Goal: Task Accomplishment & Management: Manage account settings

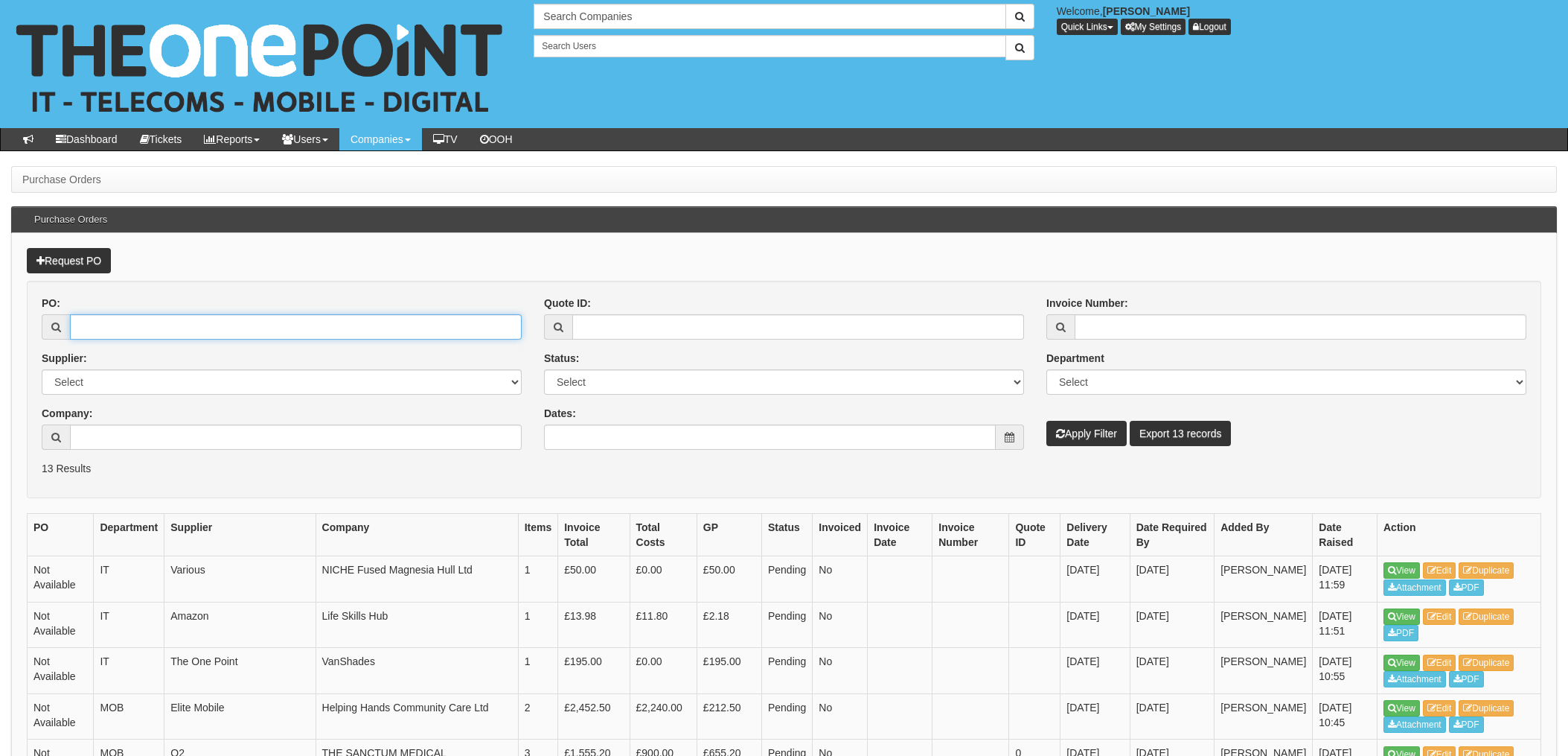
click at [114, 330] on input "PO:" at bounding box center [296, 326] width 452 height 25
type input "19459"
click at [1047, 421] on button "Apply Filter" at bounding box center [1087, 433] width 81 height 25
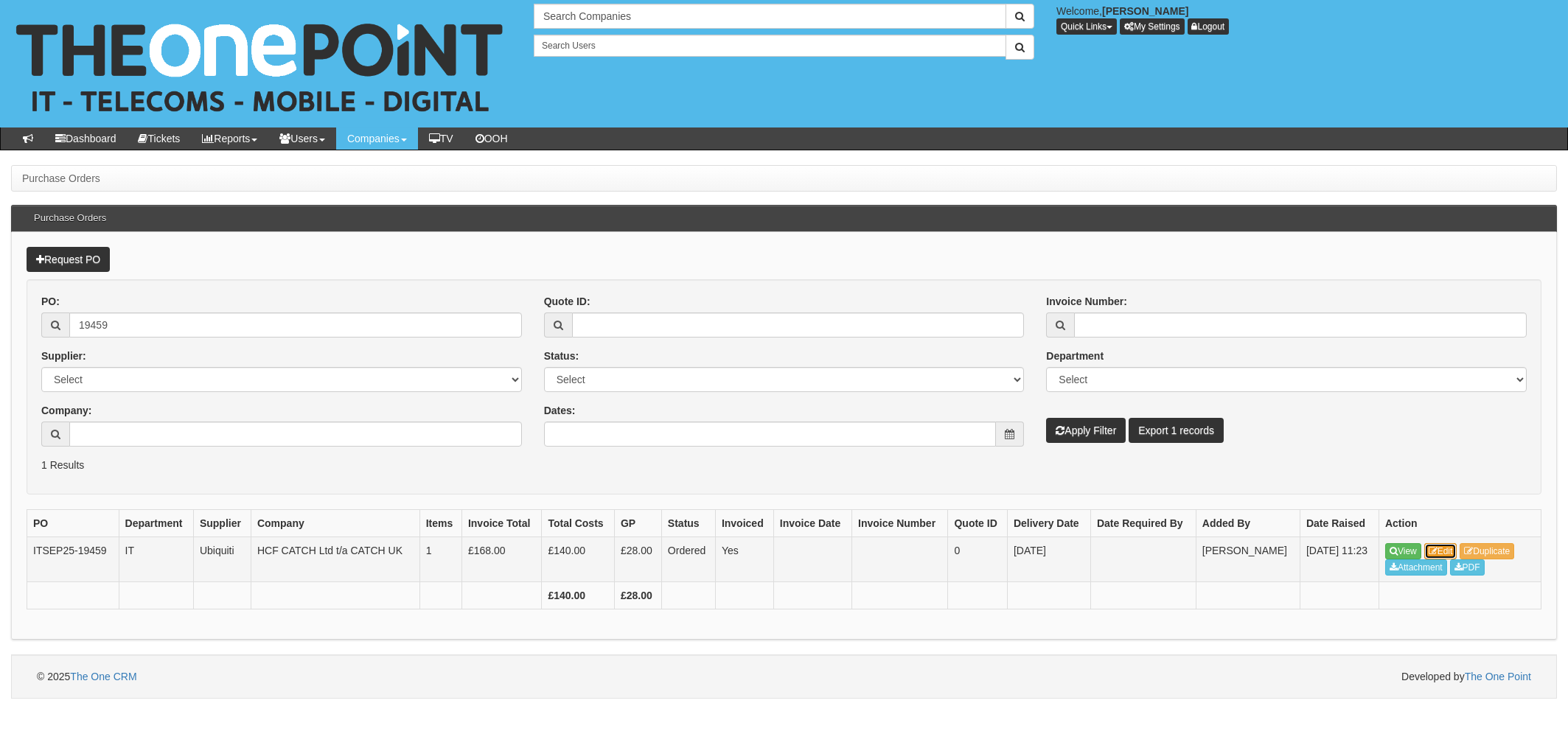
click at [1451, 549] on link "Edit" at bounding box center [1441, 551] width 34 height 16
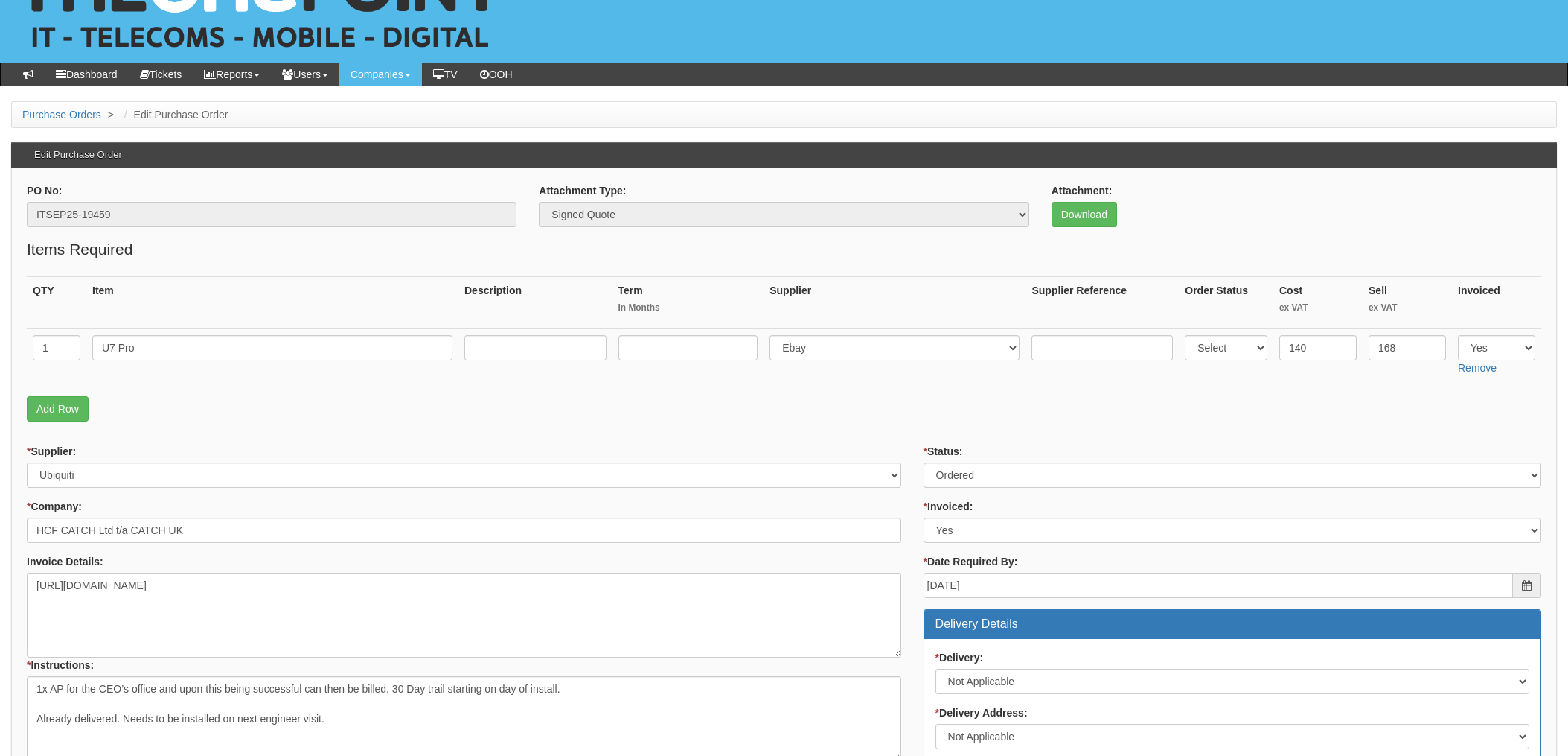
scroll to position [99, 0]
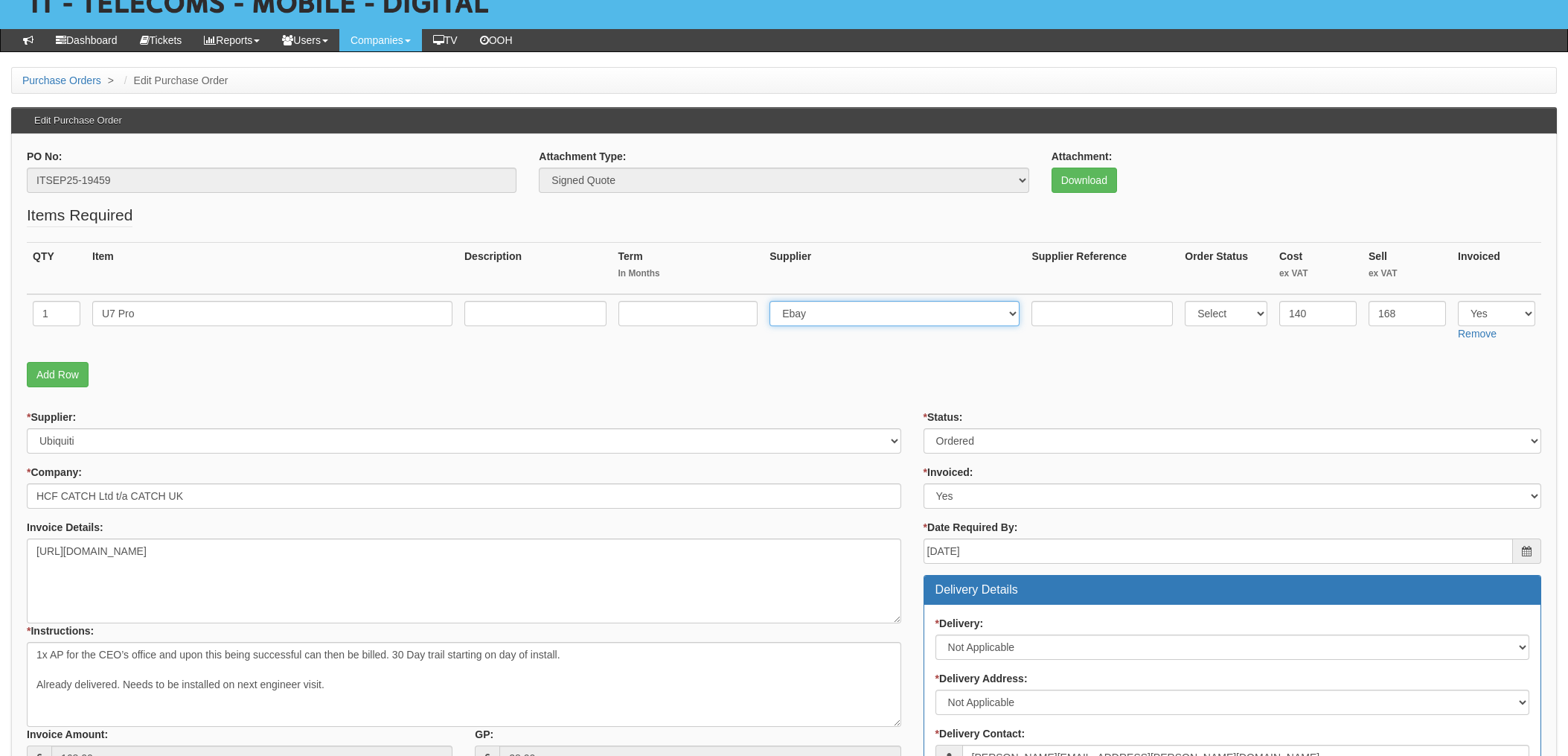
click at [853, 306] on select "Select 123 REG.co.uk 1Password 3 4Gon AA Jones Electric Ltd Abzorb Access Group…" at bounding box center [894, 313] width 250 height 25
select select "350"
click at [774, 301] on select "Select 123 REG.co.uk 1Password 3 4Gon AA Jones Electric Ltd Abzorb Access Group…" at bounding box center [894, 313] width 250 height 25
click at [1052, 316] on input "text" at bounding box center [1102, 313] width 142 height 25
paste input "710651"
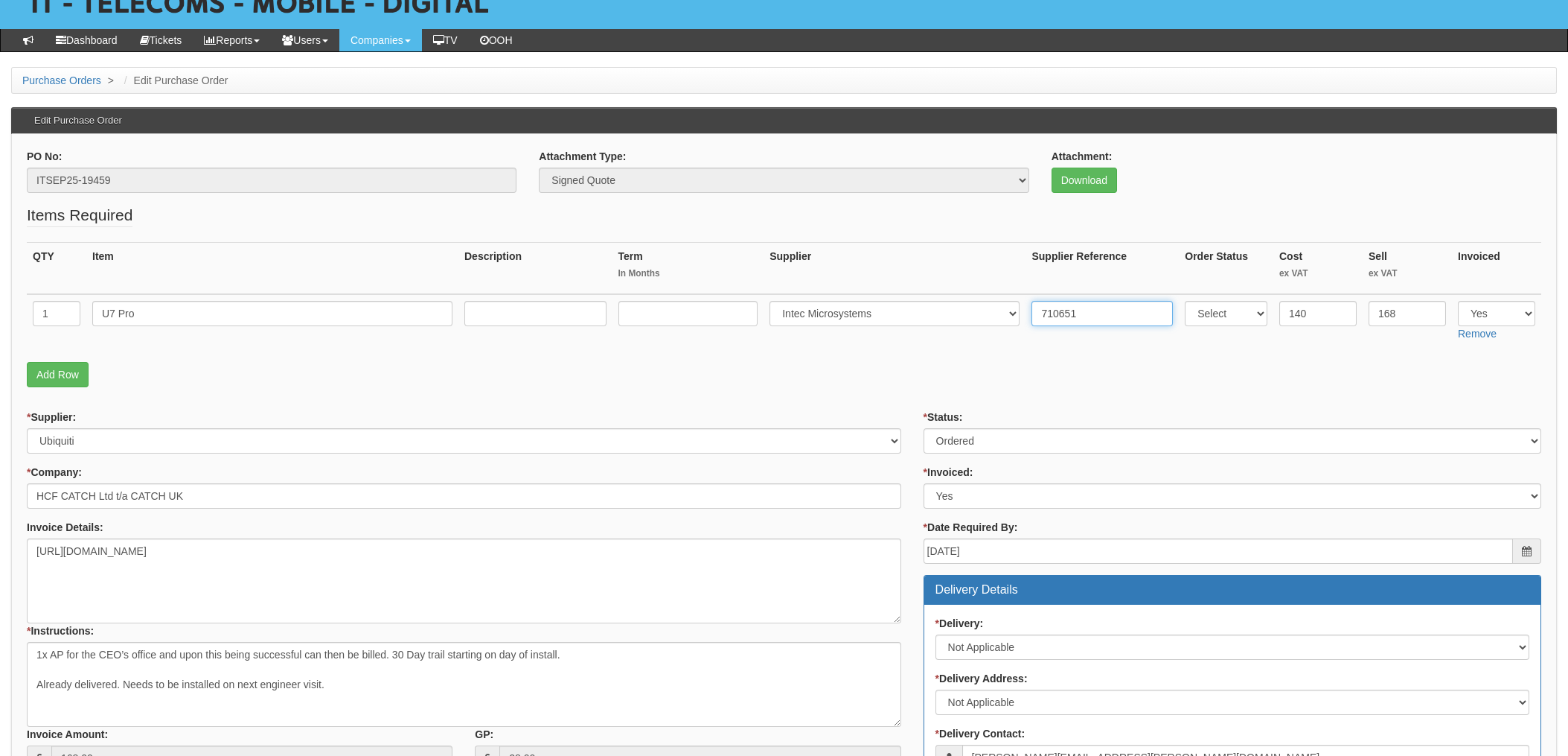
type input "710651"
click at [1054, 391] on fieldset "Items Required QTY Item Description Term In Months Supplier Supplier Reference …" at bounding box center [784, 299] width 1515 height 190
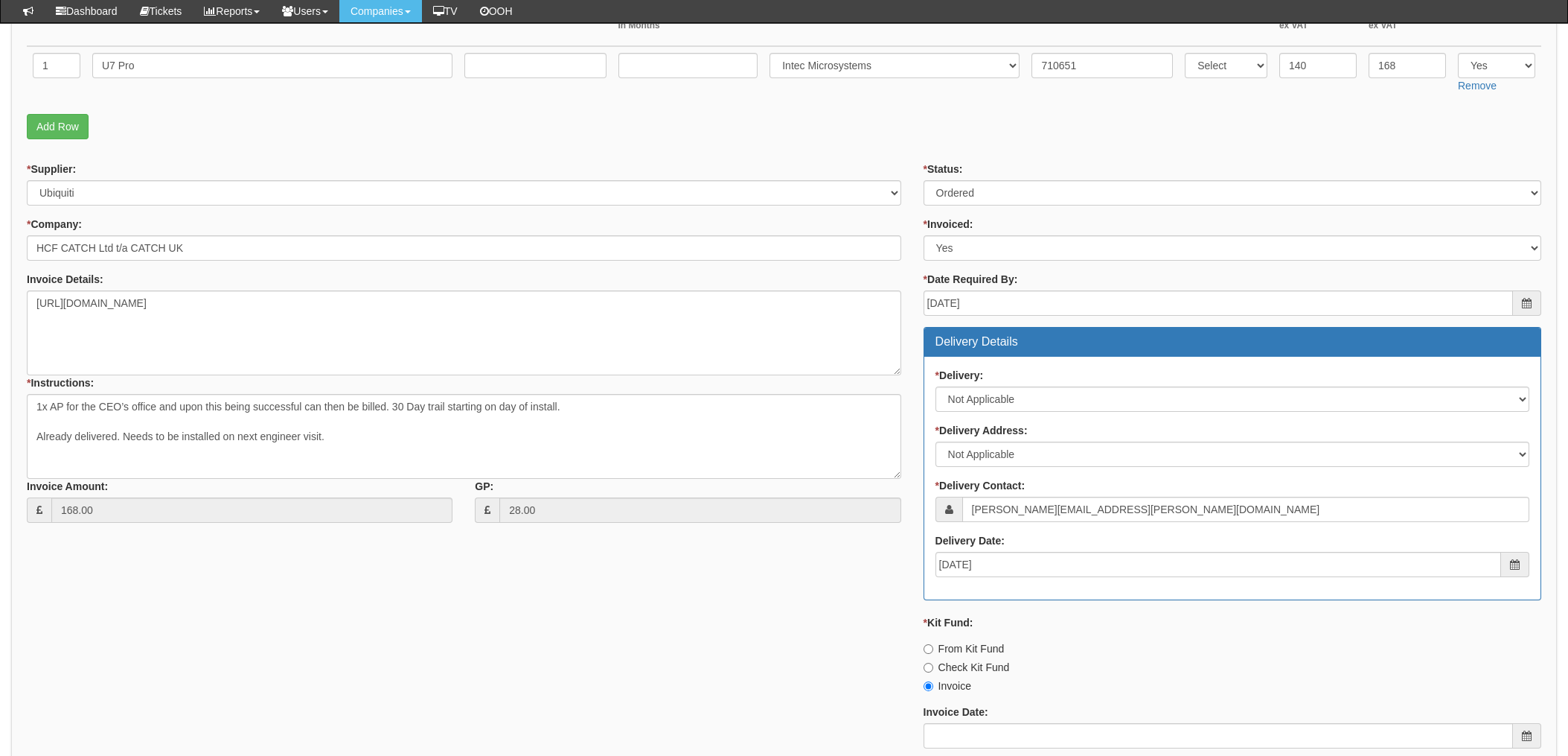
scroll to position [253, 0]
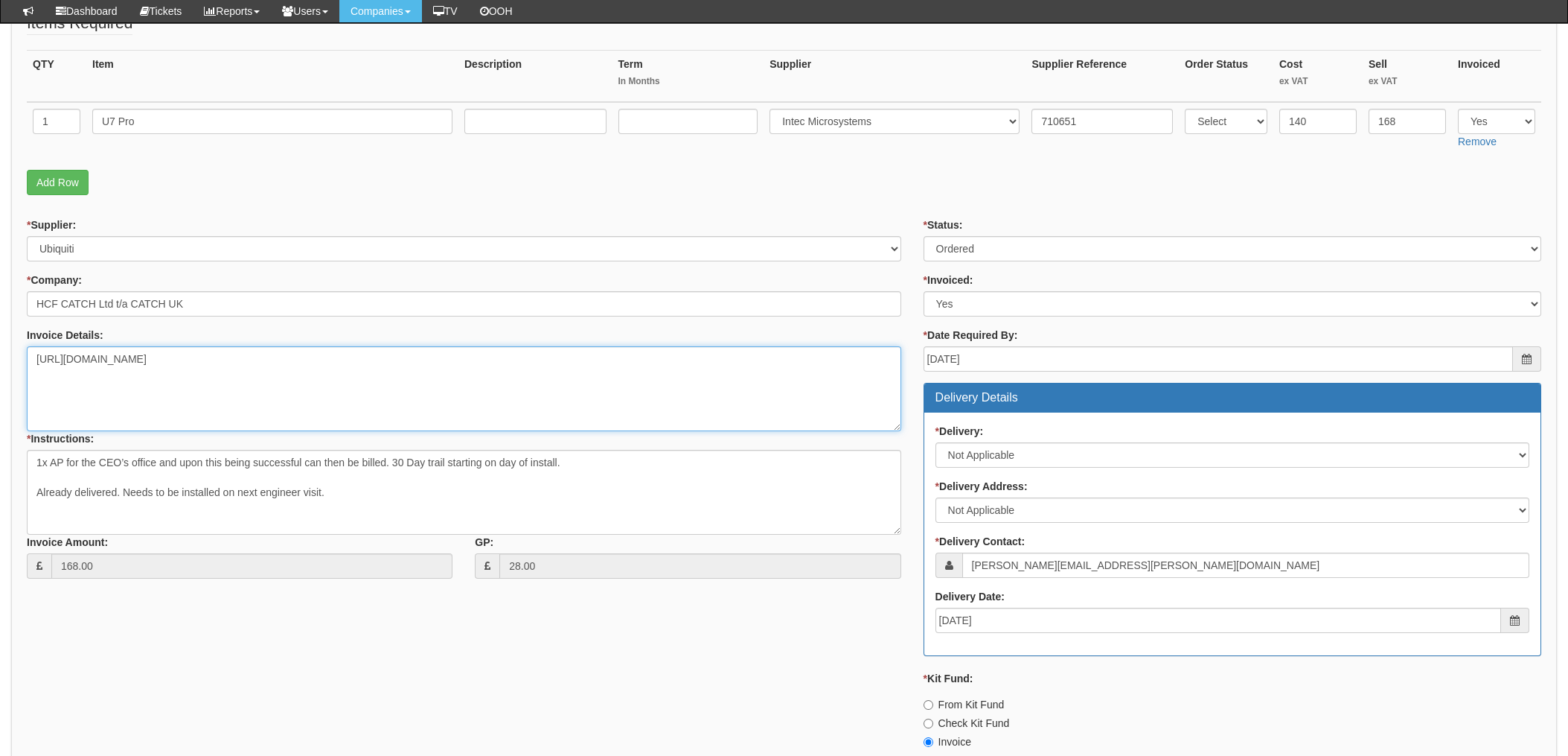
click at [297, 372] on textarea "https://halo.theonepoint.co.uk/ticket?id=425556" at bounding box center [463, 388] width 874 height 85
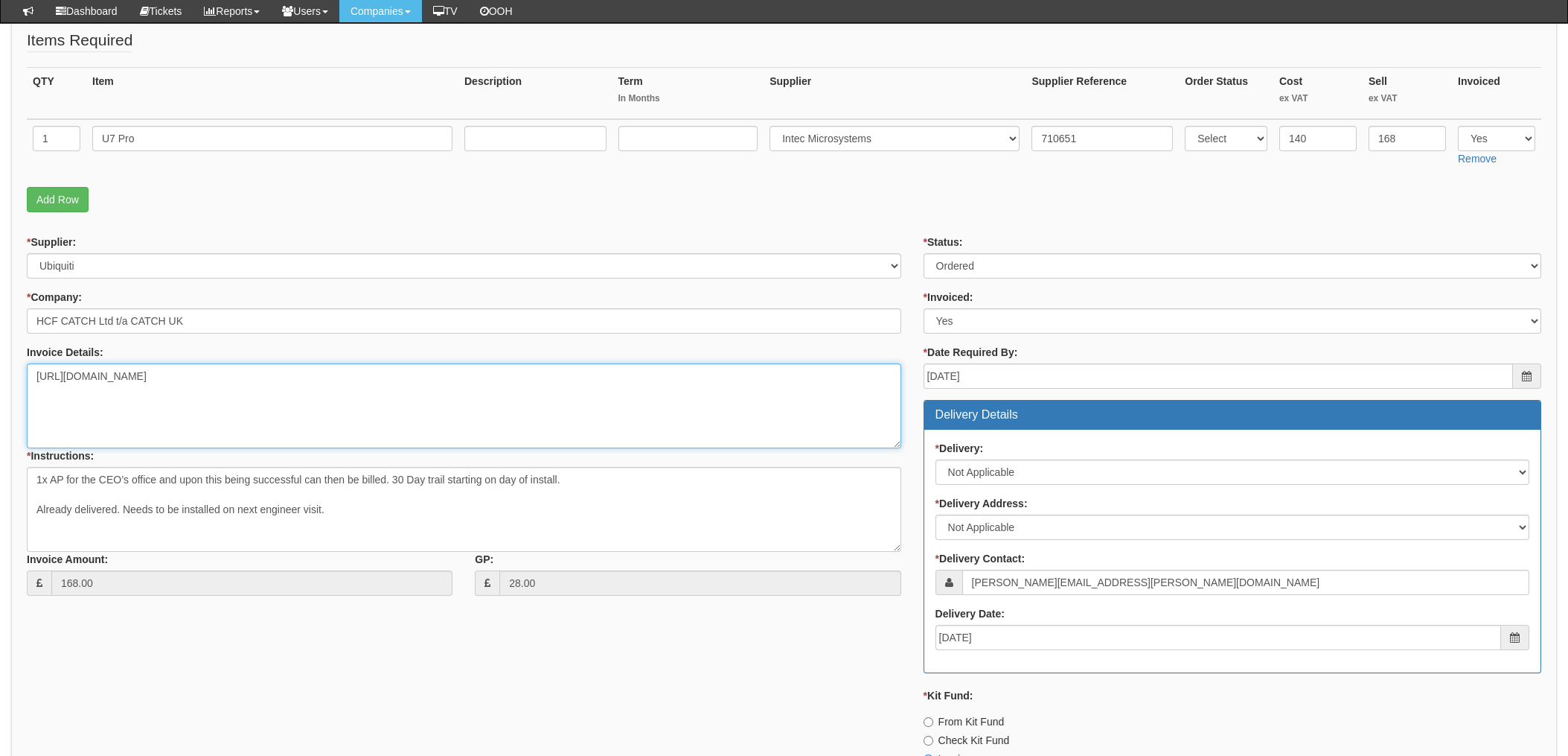
scroll to position [154, 0]
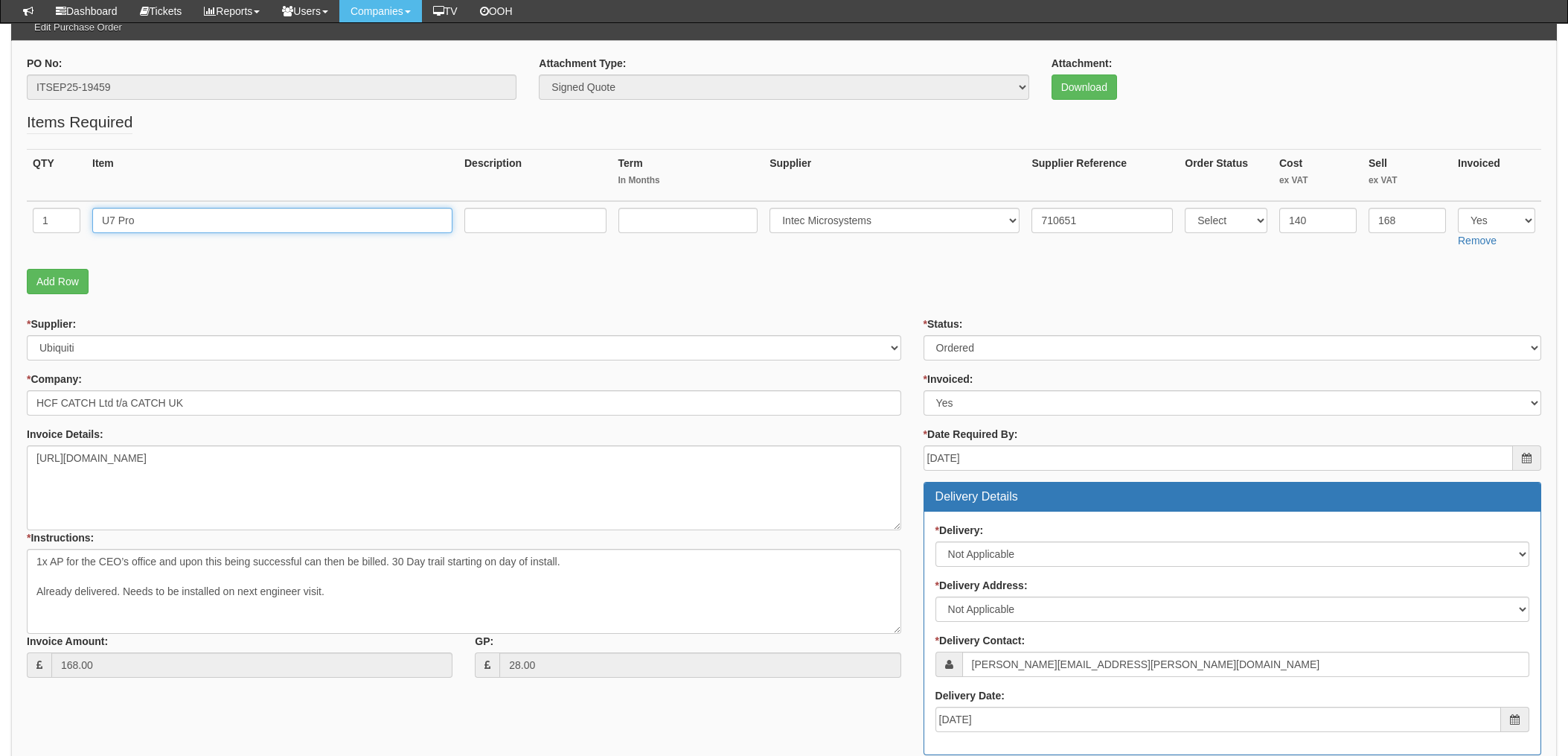
click at [156, 214] on input "U7 Pro" at bounding box center [272, 220] width 360 height 25
drag, startPoint x: 150, startPoint y: 219, endPoint x: 76, endPoint y: 214, distance: 74.2
click at [76, 214] on tr "1 U7 Pro Select 123 REG.co.uk 1Password 3 4Gon AA Jones Electric Ltd Abzorb Acc…" at bounding box center [784, 227] width 1515 height 53
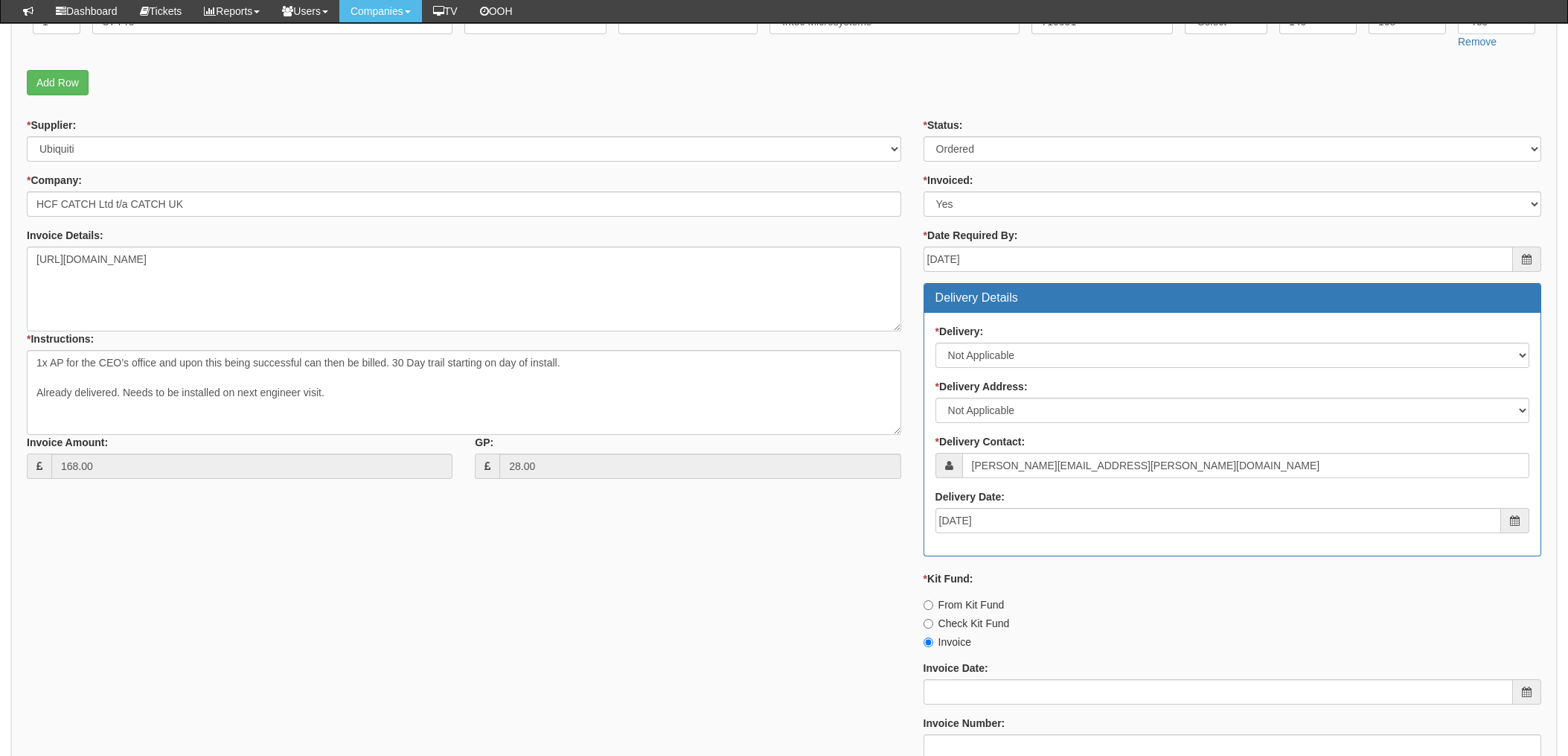
scroll to position [0, 0]
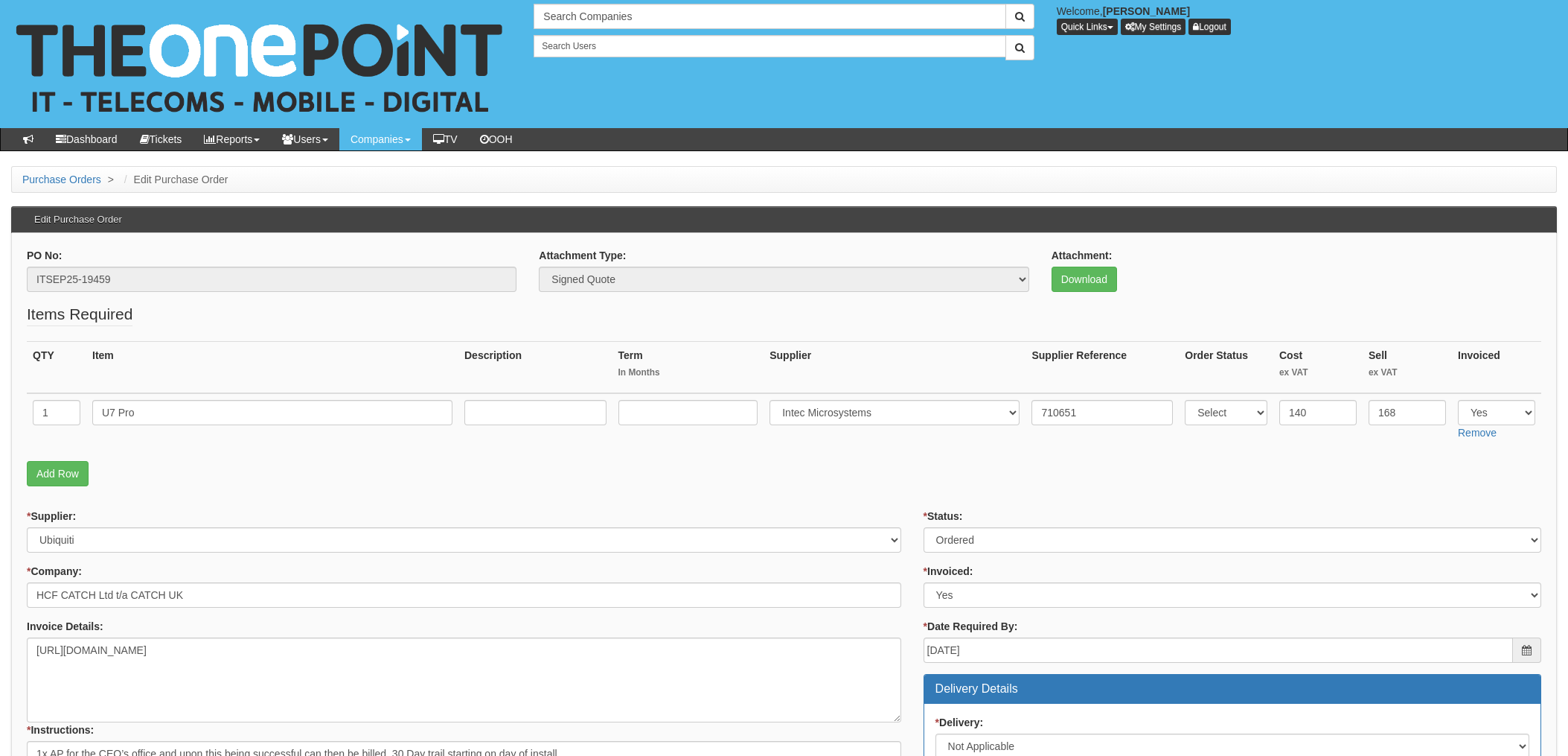
click at [1179, 492] on form "PO No: ITSEP25-19459 Attachment Type: Select Signed Quote Auth email if quote u…" at bounding box center [784, 753] width 1515 height 1009
click at [1029, 461] on p "Add Row" at bounding box center [784, 473] width 1515 height 25
click at [976, 472] on p "Add Row" at bounding box center [784, 473] width 1515 height 25
click at [967, 539] on select "Select Approved Completed Delivered Invoiced Ordered Ordered to site Part Order…" at bounding box center [1232, 539] width 618 height 25
select select "4"
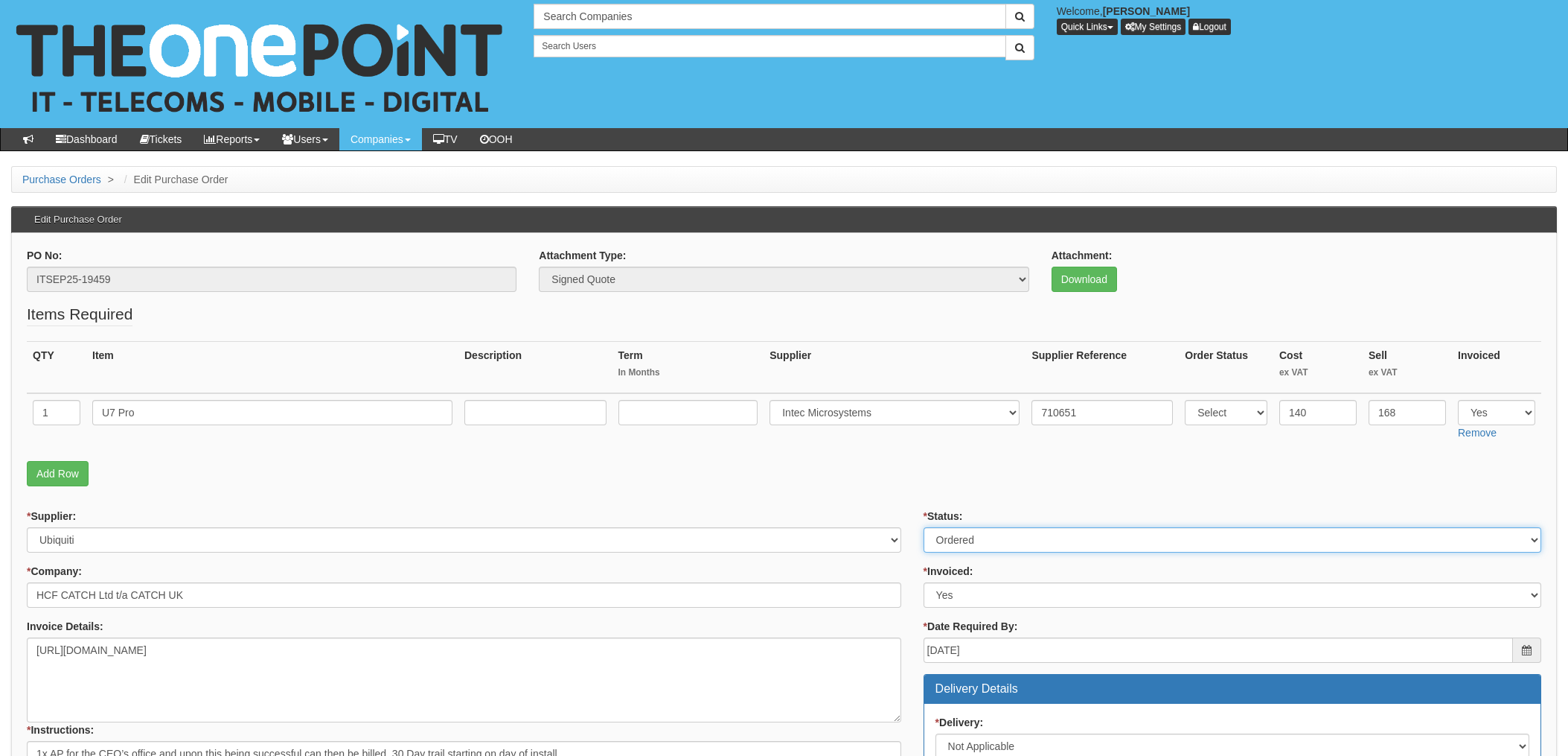
click at [923, 527] on select "Select Approved Completed Delivered Invoiced Ordered Ordered to site Part Order…" at bounding box center [1232, 539] width 618 height 25
click at [890, 471] on p "Add Row" at bounding box center [784, 473] width 1515 height 25
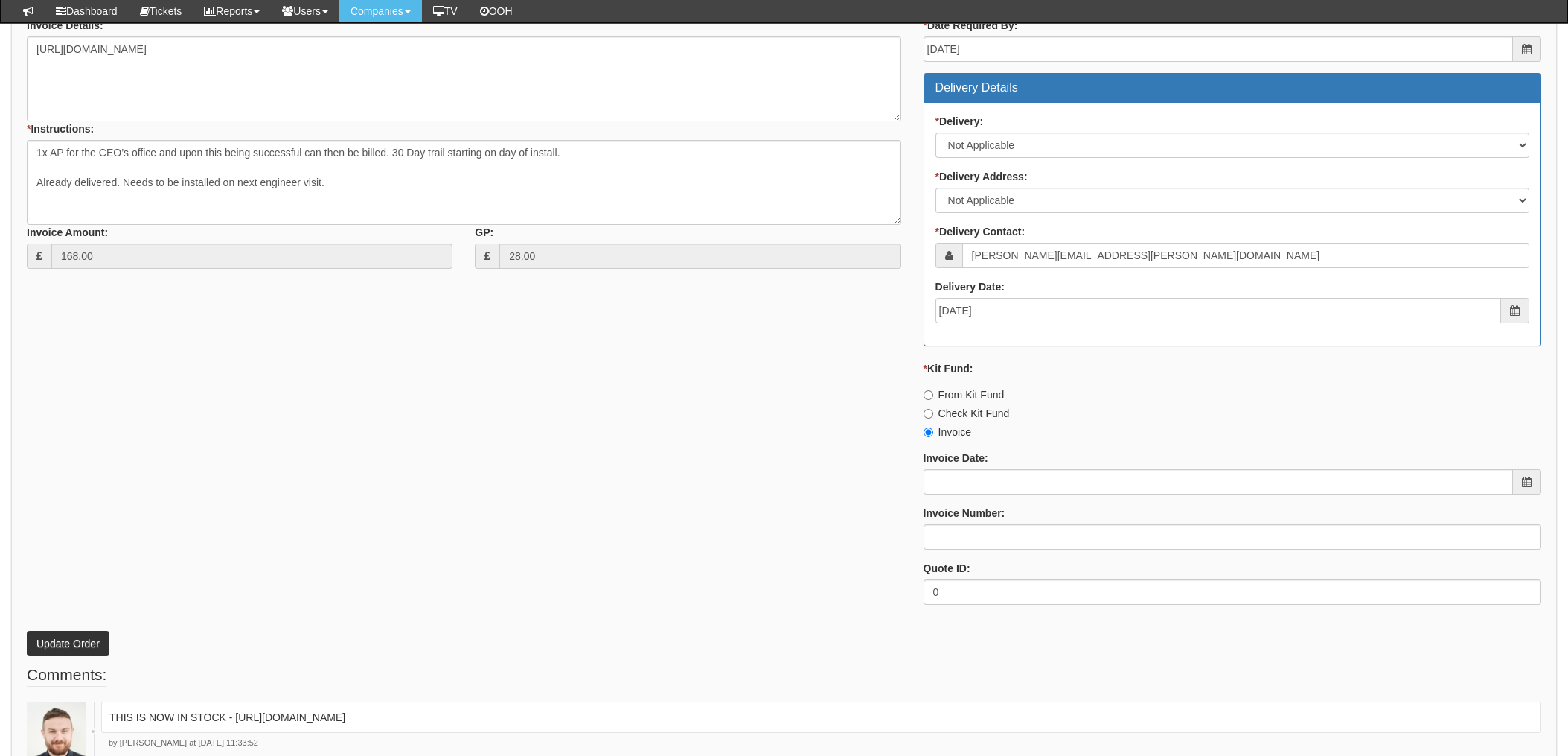
scroll to position [596, 0]
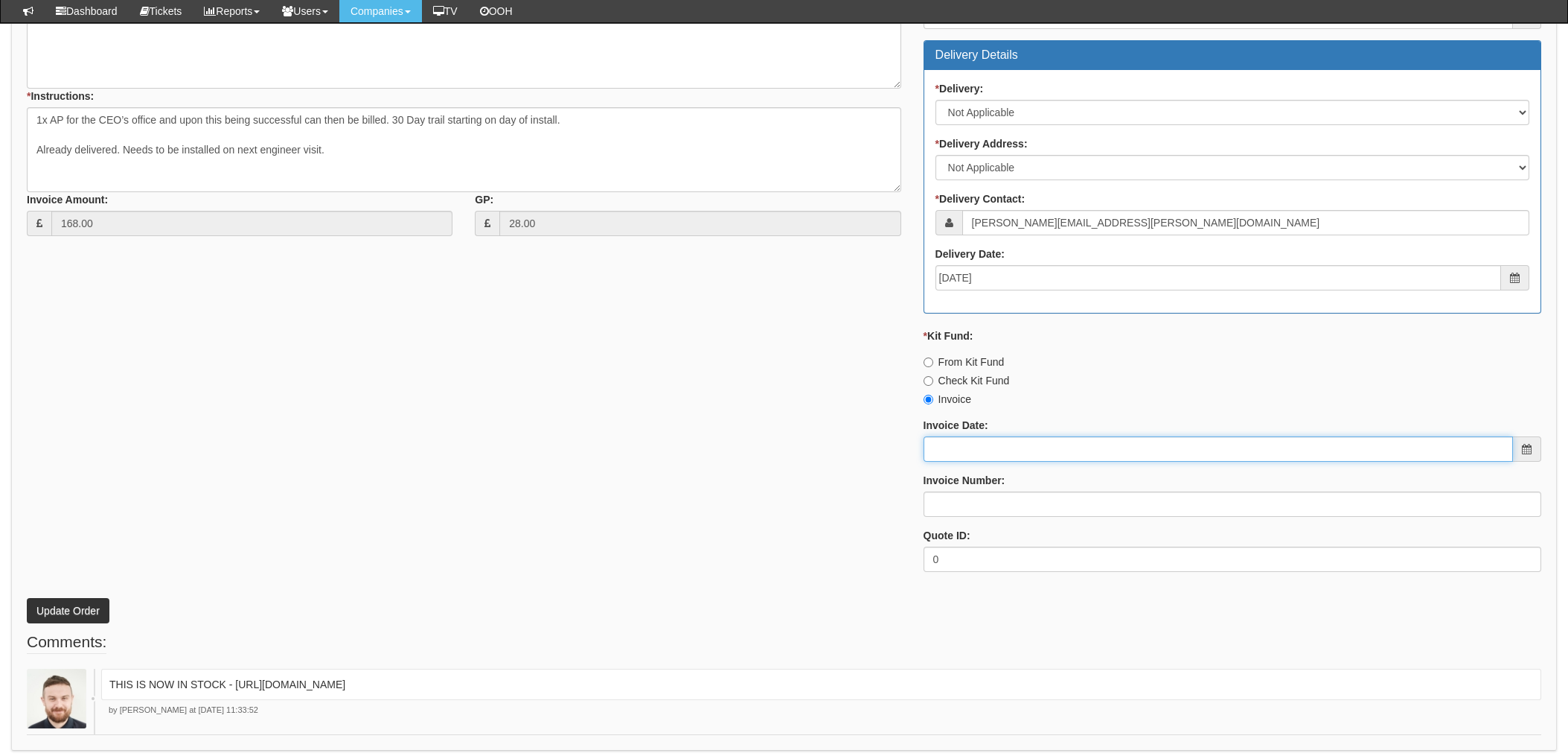
click at [973, 439] on input "Invoice Date:" at bounding box center [1218, 448] width 590 height 25
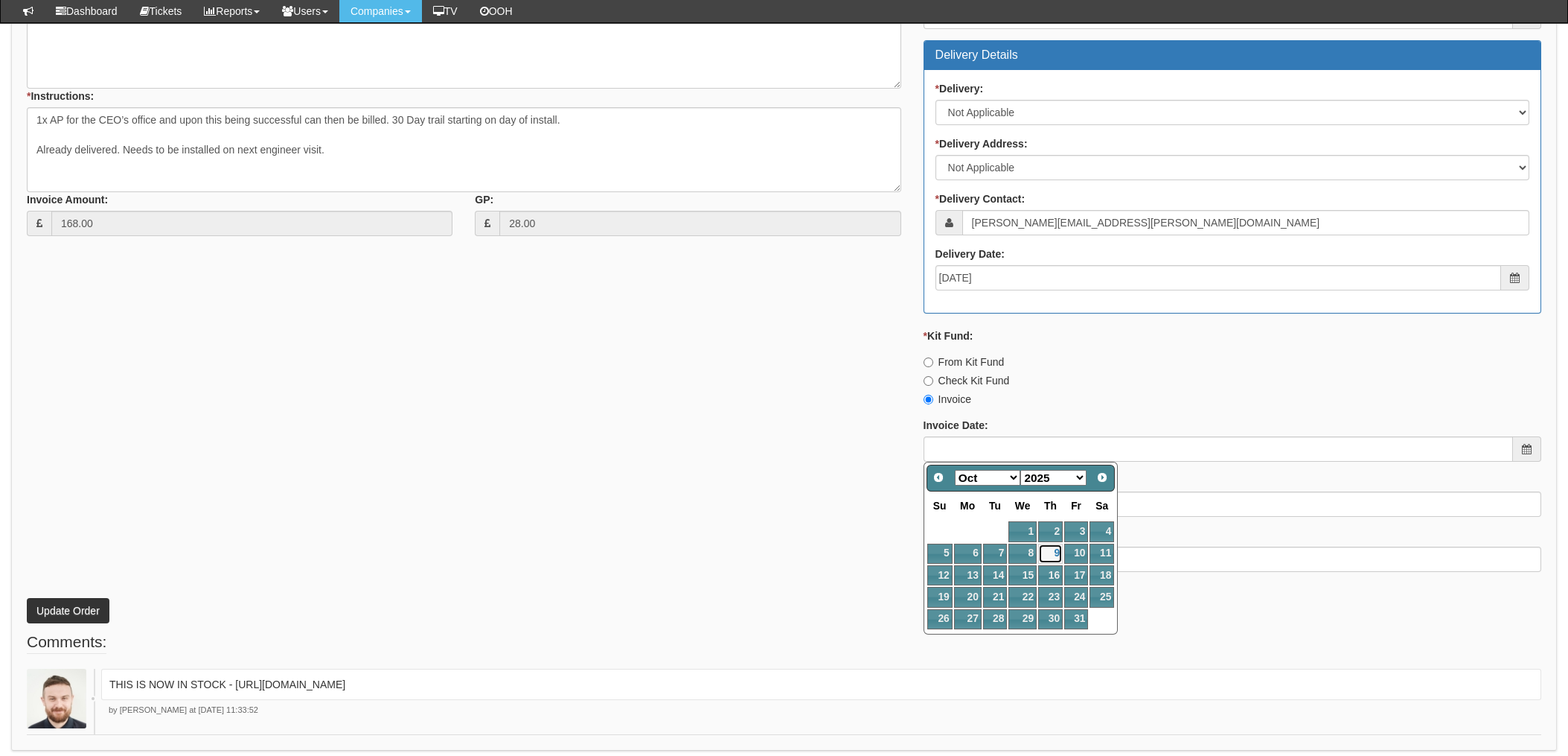
click at [1056, 551] on link "9" at bounding box center [1051, 553] width 24 height 20
type input "[DATE]"
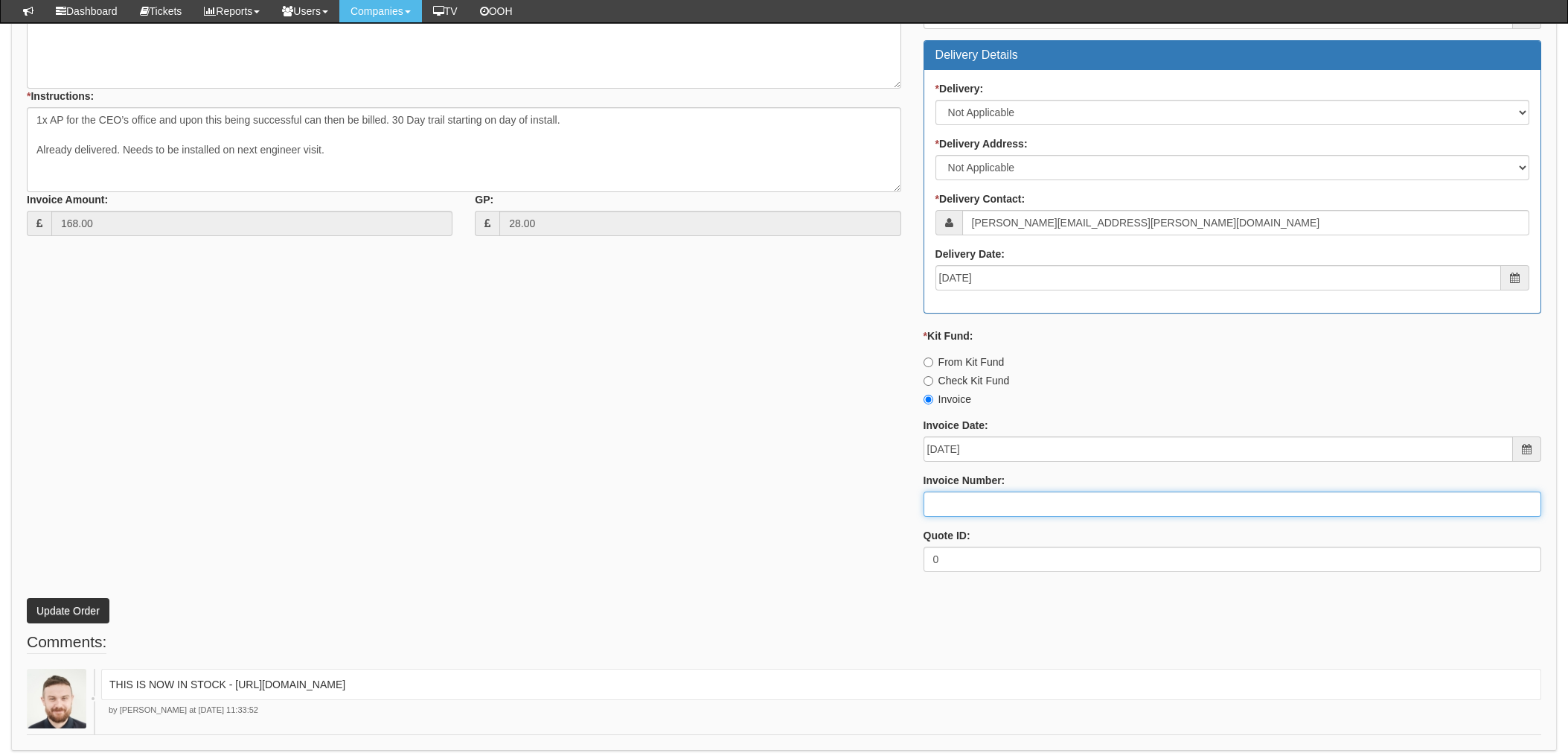
click at [982, 509] on input "Invoice Number:" at bounding box center [1232, 504] width 618 height 25
type input "207759"
click at [753, 506] on div "* Supplier: Select 123 REG.co.uk 1Password 3 4Gon AA Jones Electric Ltd Abzorb …" at bounding box center [783, 229] width 1537 height 708
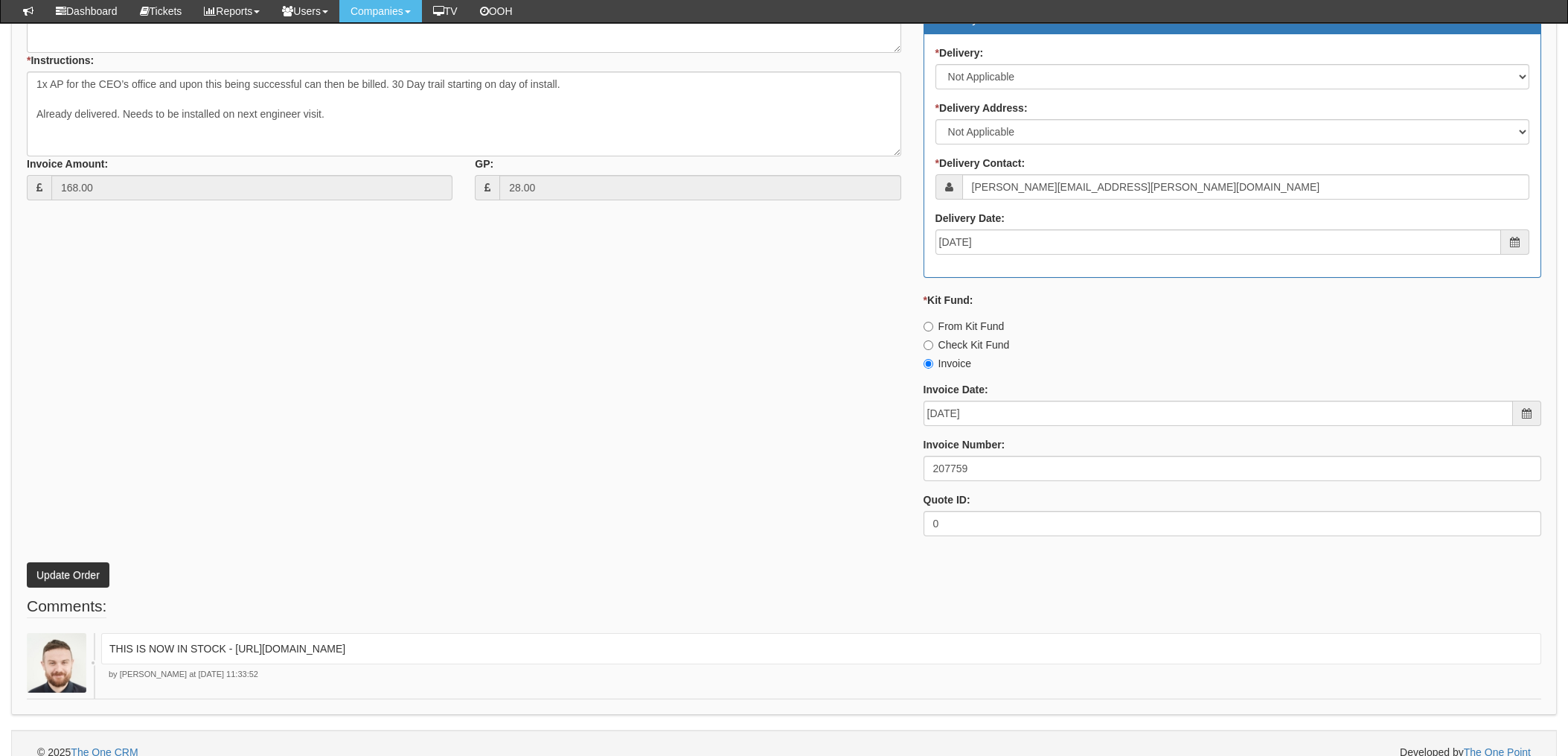
scroll to position [650, 0]
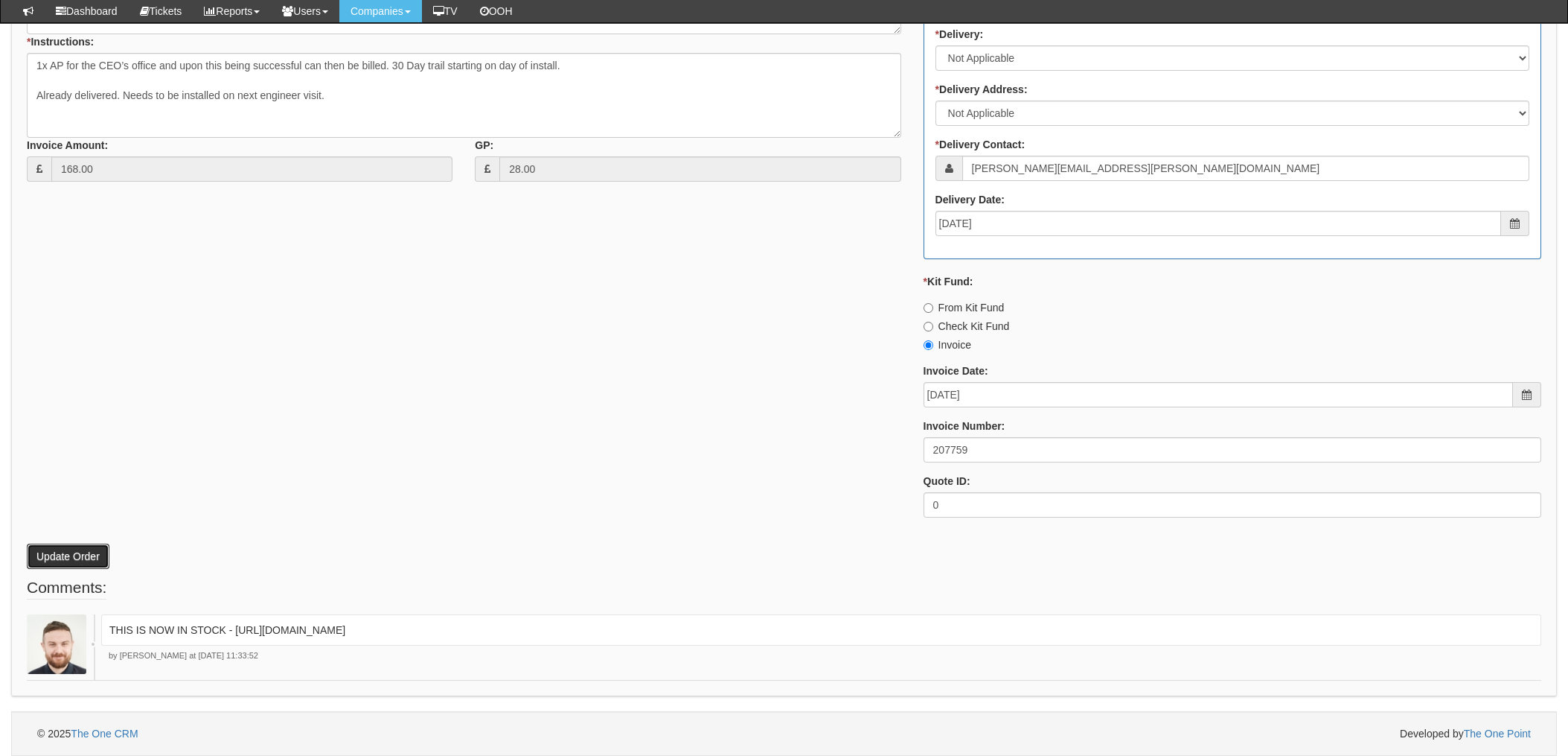
click at [74, 551] on button "Update Order" at bounding box center [68, 555] width 83 height 25
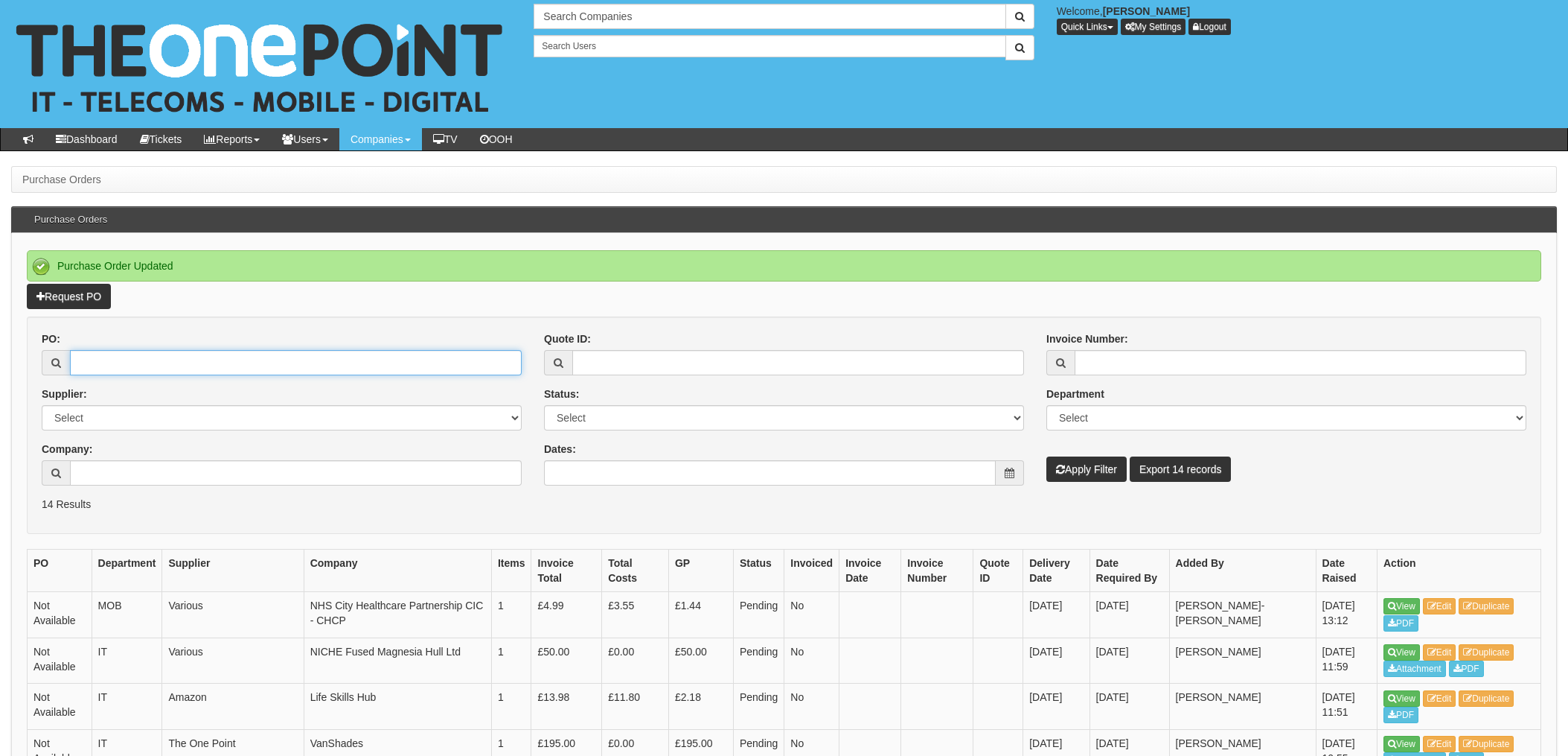
click at [89, 365] on input "PO:" at bounding box center [296, 362] width 452 height 25
type input "19377"
click at [1047, 456] on button "Apply Filter" at bounding box center [1087, 468] width 81 height 25
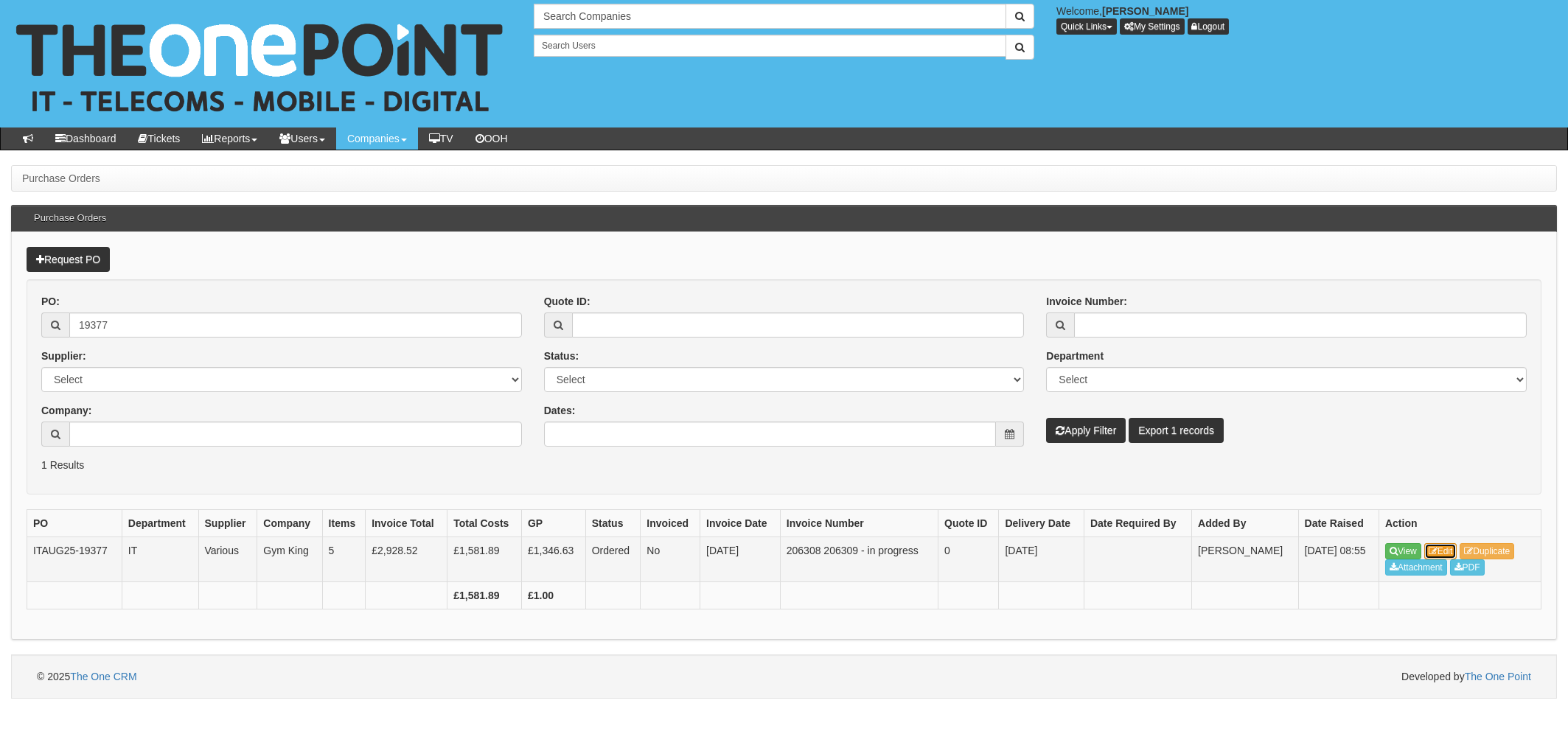
click at [1444, 546] on link "Edit" at bounding box center [1441, 551] width 34 height 16
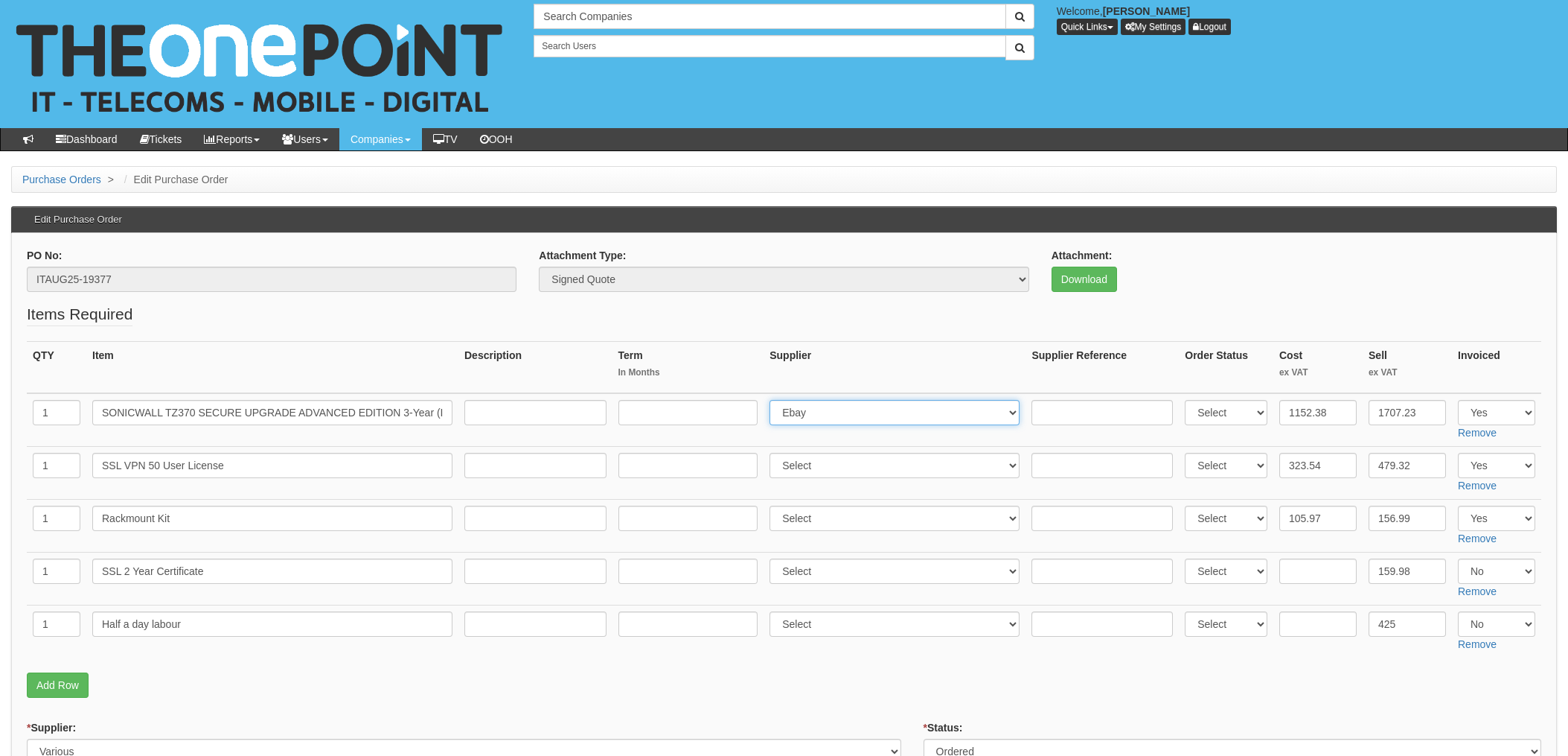
click at [828, 413] on select "Select 123 [DOMAIN_NAME] 1Password 3 4Gon [PERSON_NAME] Electric Ltd Abzorb Acc…" at bounding box center [894, 412] width 250 height 25
select select "349"
click at [774, 400] on select "Select 123 [DOMAIN_NAME] 1Password 3 4Gon [PERSON_NAME] Electric Ltd Abzorb Acc…" at bounding box center [894, 412] width 250 height 25
click at [1075, 409] on input "text" at bounding box center [1102, 412] width 142 height 25
paste input "INV00207521-NUK1"
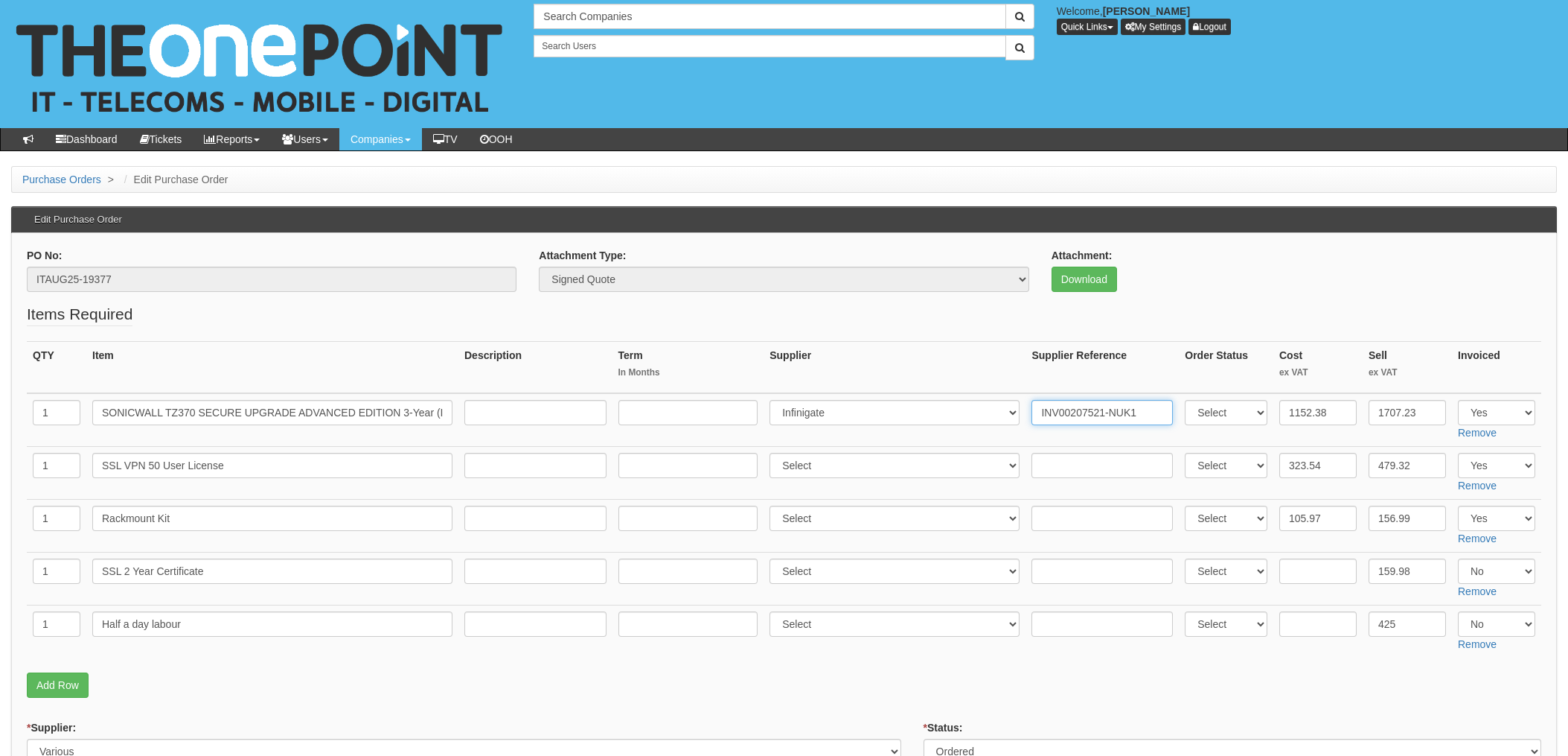
type input "INV00207521-NUK1"
click at [1072, 463] on input "text" at bounding box center [1102, 465] width 142 height 25
paste input "INV00207521-NUK1"
type input "INV00207521-NUK1"
click at [840, 447] on td "Select 123 REG.co.uk 1Password 3 4Gon AA Jones Electric Ltd Abzorb Access Group…" at bounding box center [894, 473] width 262 height 53
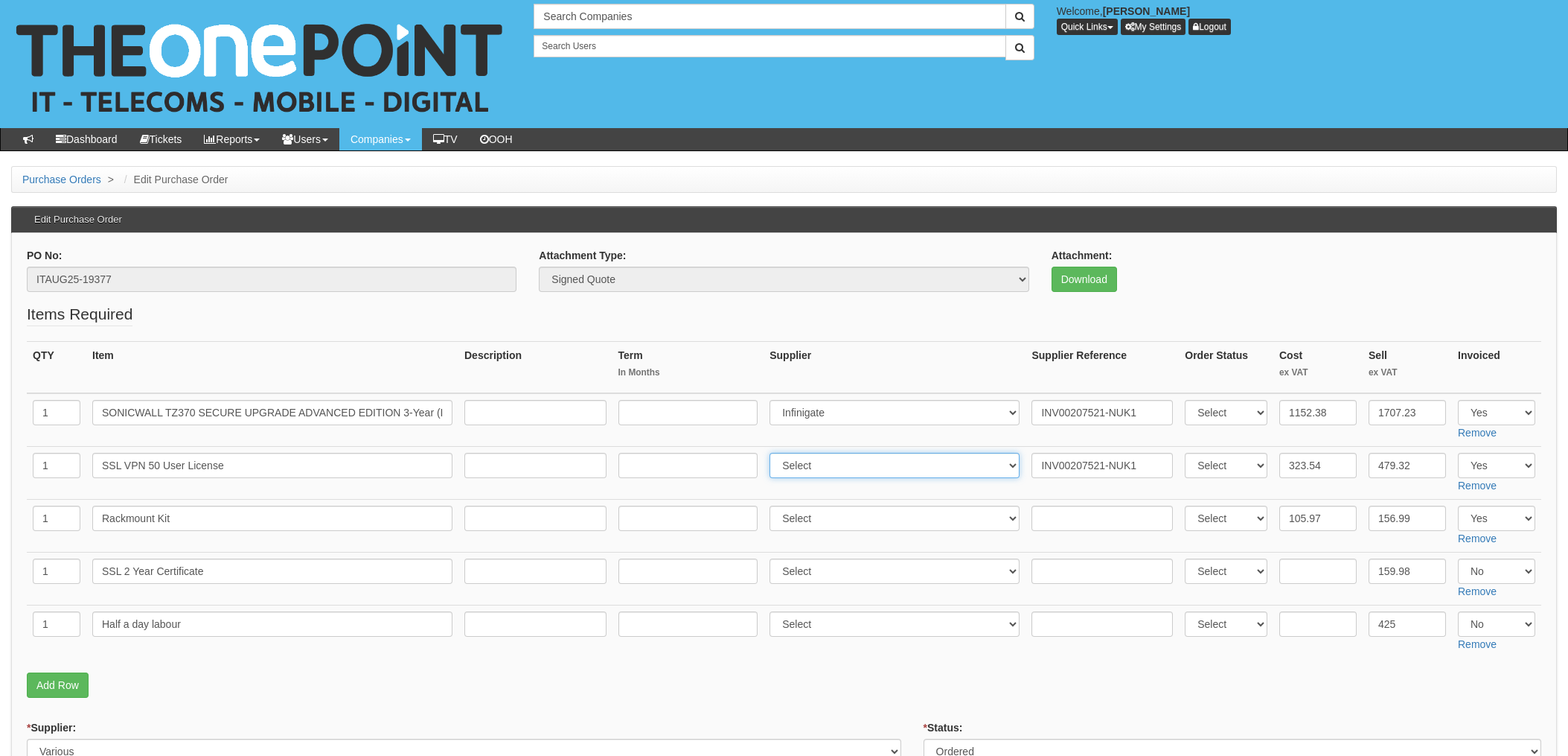
drag, startPoint x: 840, startPoint y: 463, endPoint x: 852, endPoint y: 451, distance: 17.0
click at [840, 463] on select "Select 123 REG.co.uk 1Password 3 4Gon AA Jones Electric Ltd Abzorb Access Group…" at bounding box center [894, 465] width 250 height 25
select select "349"
click at [774, 453] on select "Select 123 REG.co.uk 1Password 3 4Gon AA Jones Electric Ltd Abzorb Access Group…" at bounding box center [894, 465] width 250 height 25
click at [1063, 521] on input "text" at bounding box center [1102, 517] width 142 height 25
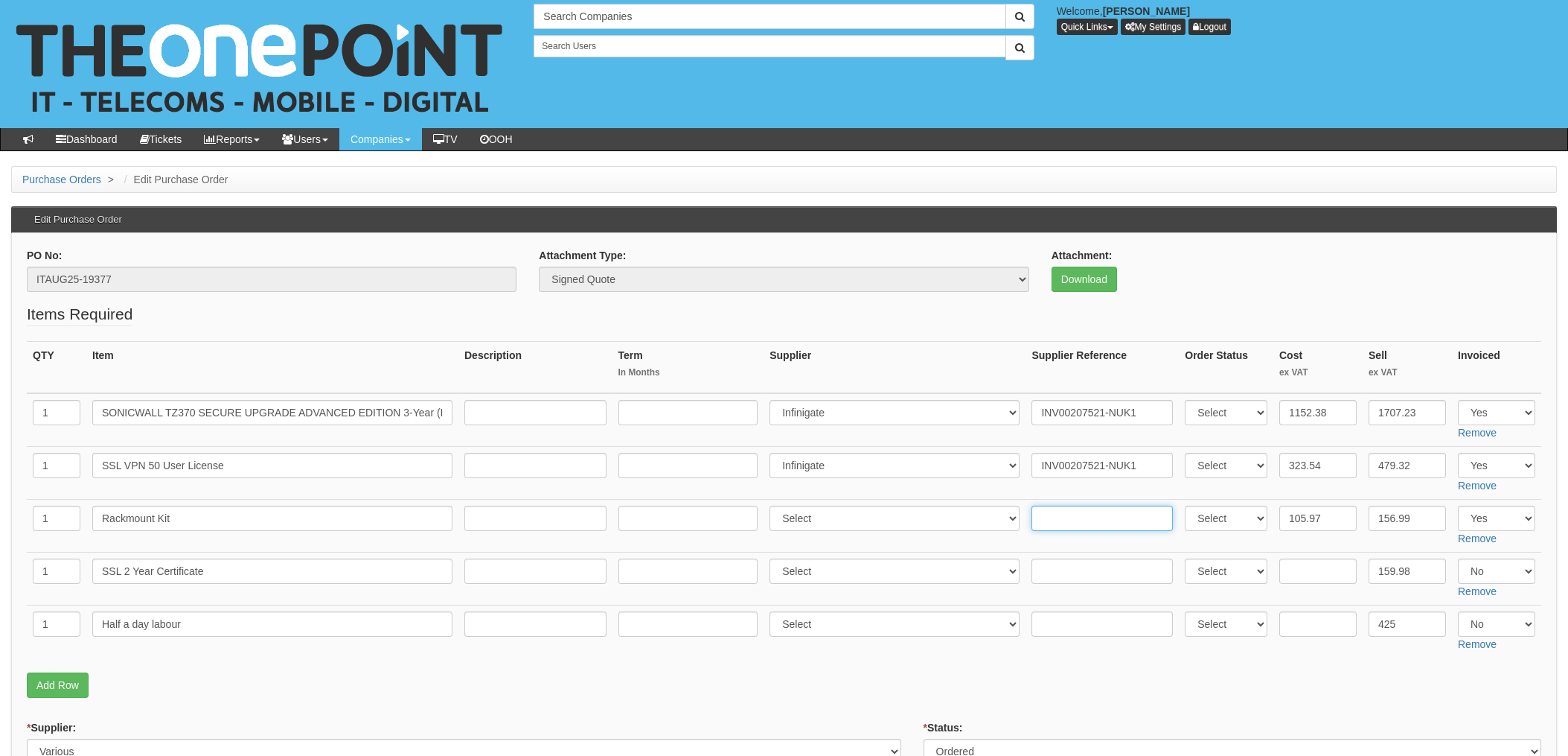
paste input "INV00207521-NUK1"
type input "INV00207521-NUK1"
click at [845, 524] on select "Select 123 [DOMAIN_NAME] 1Password 3 4Gon [PERSON_NAME] Electric Ltd Abzorb Acc…" at bounding box center [894, 517] width 250 height 25
select select "349"
click at [774, 505] on select "Select 123 [DOMAIN_NAME] 1Password 3 4Gon [PERSON_NAME] Electric Ltd Abzorb Acc…" at bounding box center [894, 517] width 250 height 25
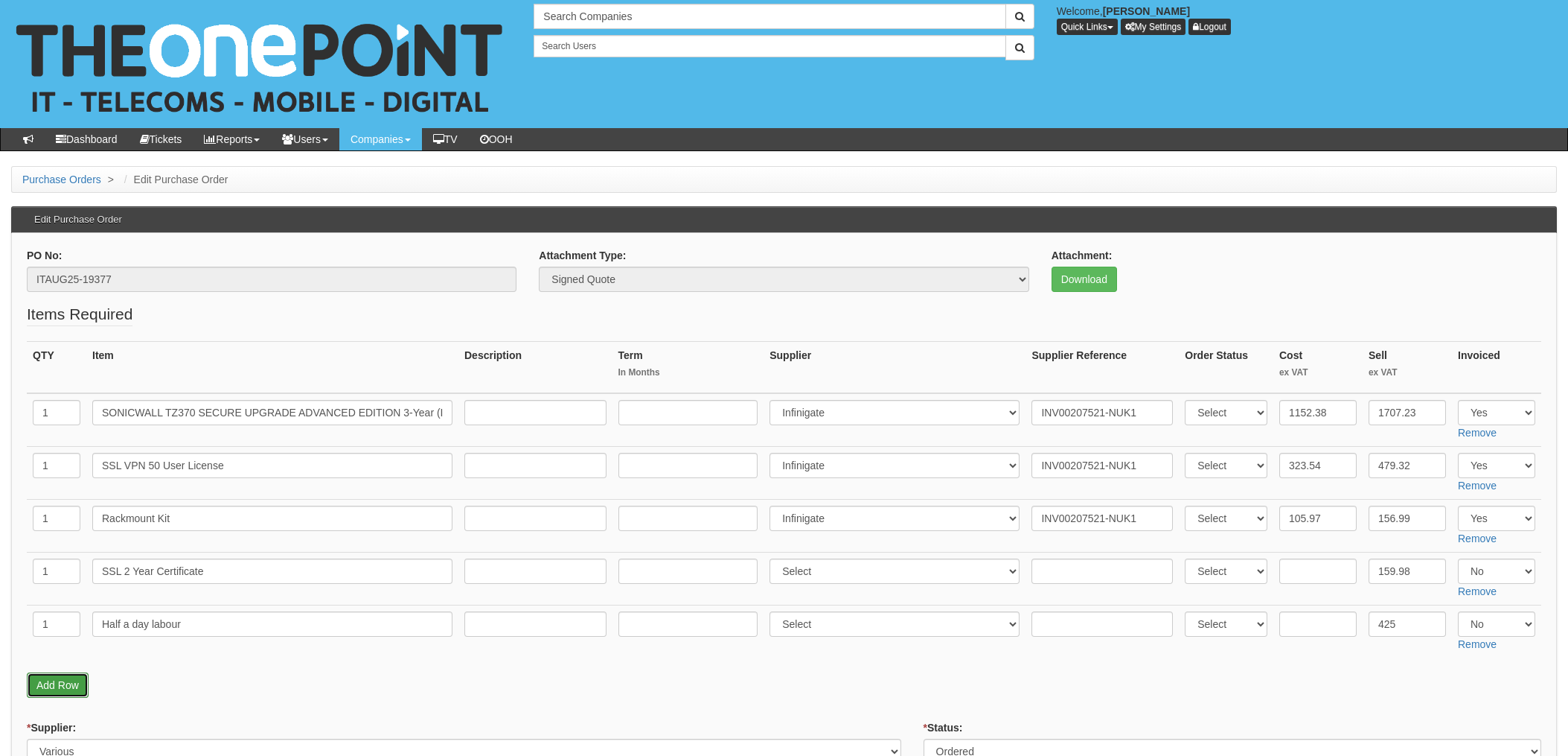
click at [31, 682] on link "Add Row" at bounding box center [57, 684] width 62 height 25
drag, startPoint x: 46, startPoint y: 676, endPoint x: 120, endPoint y: 705, distance: 79.5
click at [46, 676] on input "text" at bounding box center [56, 676] width 48 height 25
type input "1"
click at [142, 670] on input "text" at bounding box center [272, 676] width 360 height 25
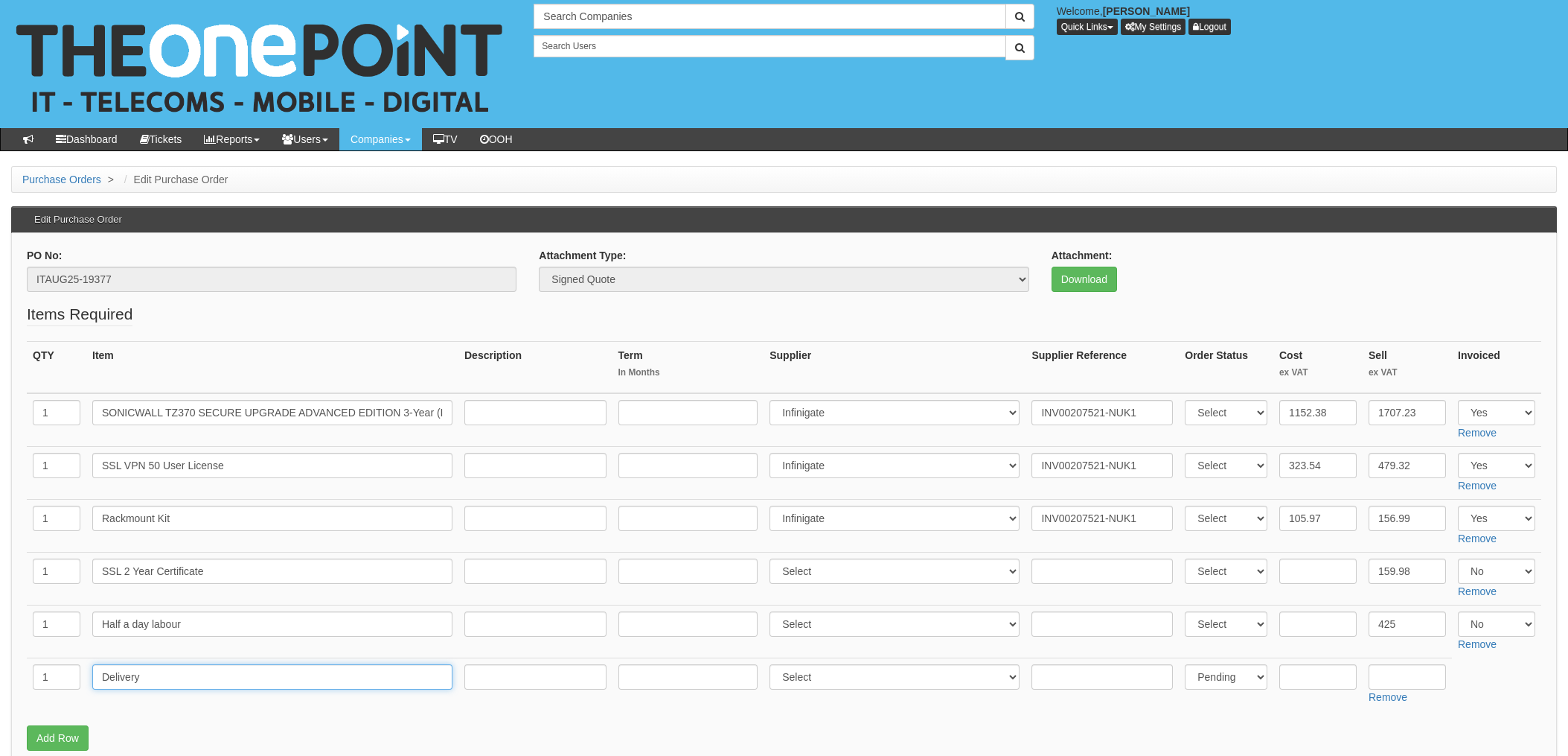
type input "Delivery"
click at [1307, 677] on input "text" at bounding box center [1318, 676] width 77 height 25
type input "10"
click at [832, 678] on select "Select 123 [DOMAIN_NAME] 1Password 3 4Gon [PERSON_NAME] Electric Ltd Abzorb Acc…" at bounding box center [894, 676] width 250 height 25
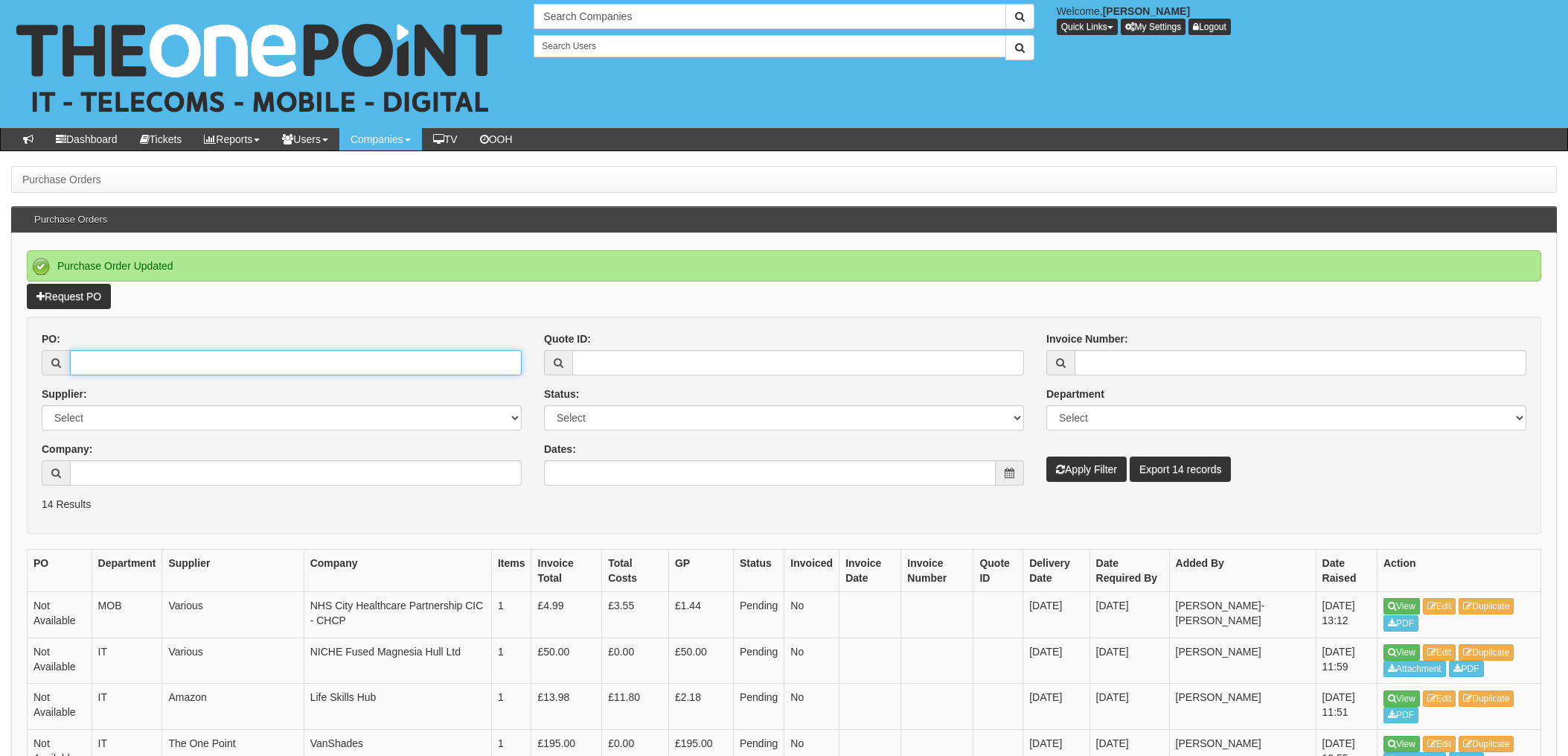
click at [127, 356] on input "PO:" at bounding box center [296, 362] width 452 height 25
type input "19377"
click at [1047, 456] on button "Apply Filter" at bounding box center [1087, 468] width 81 height 25
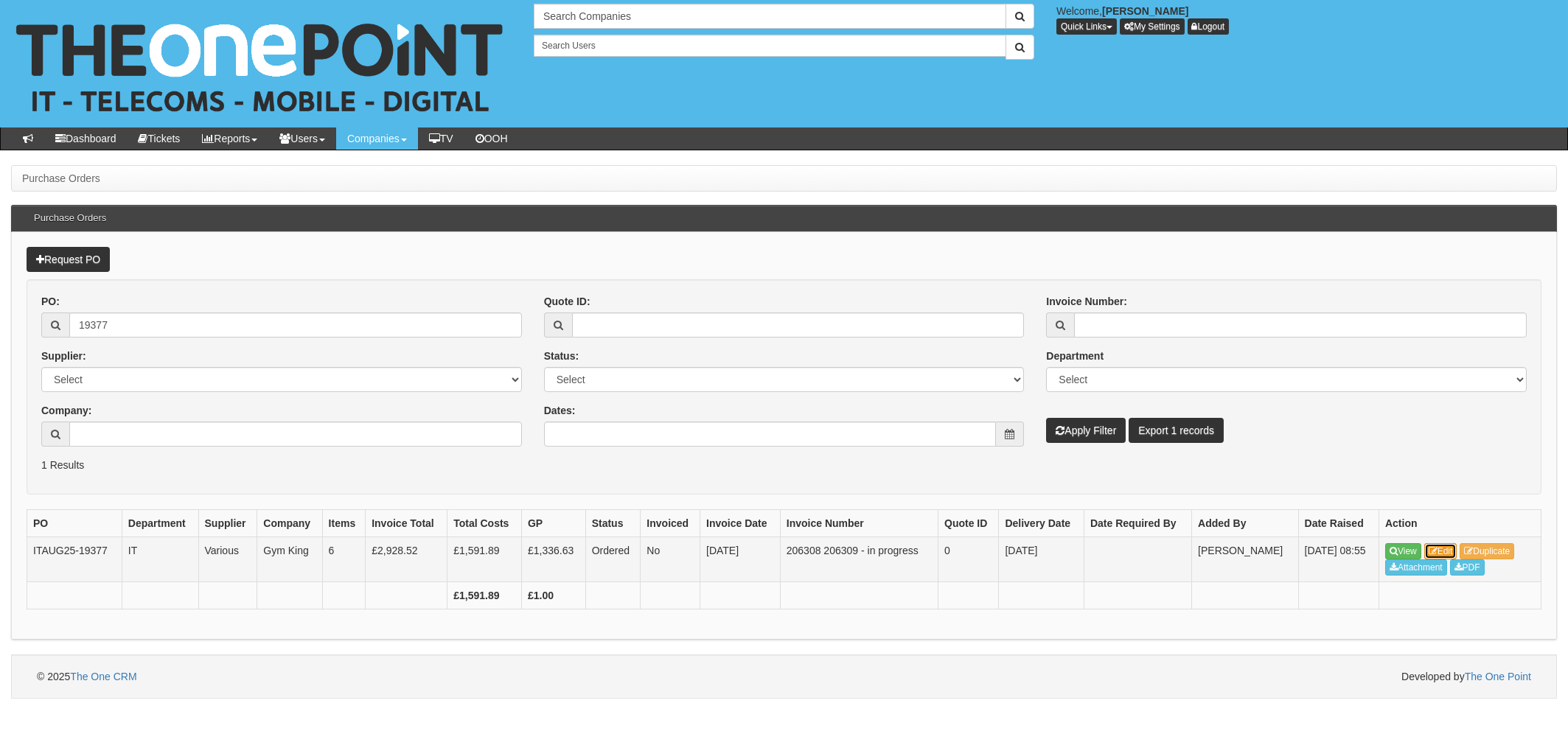
click at [1452, 553] on link "Edit" at bounding box center [1441, 551] width 34 height 16
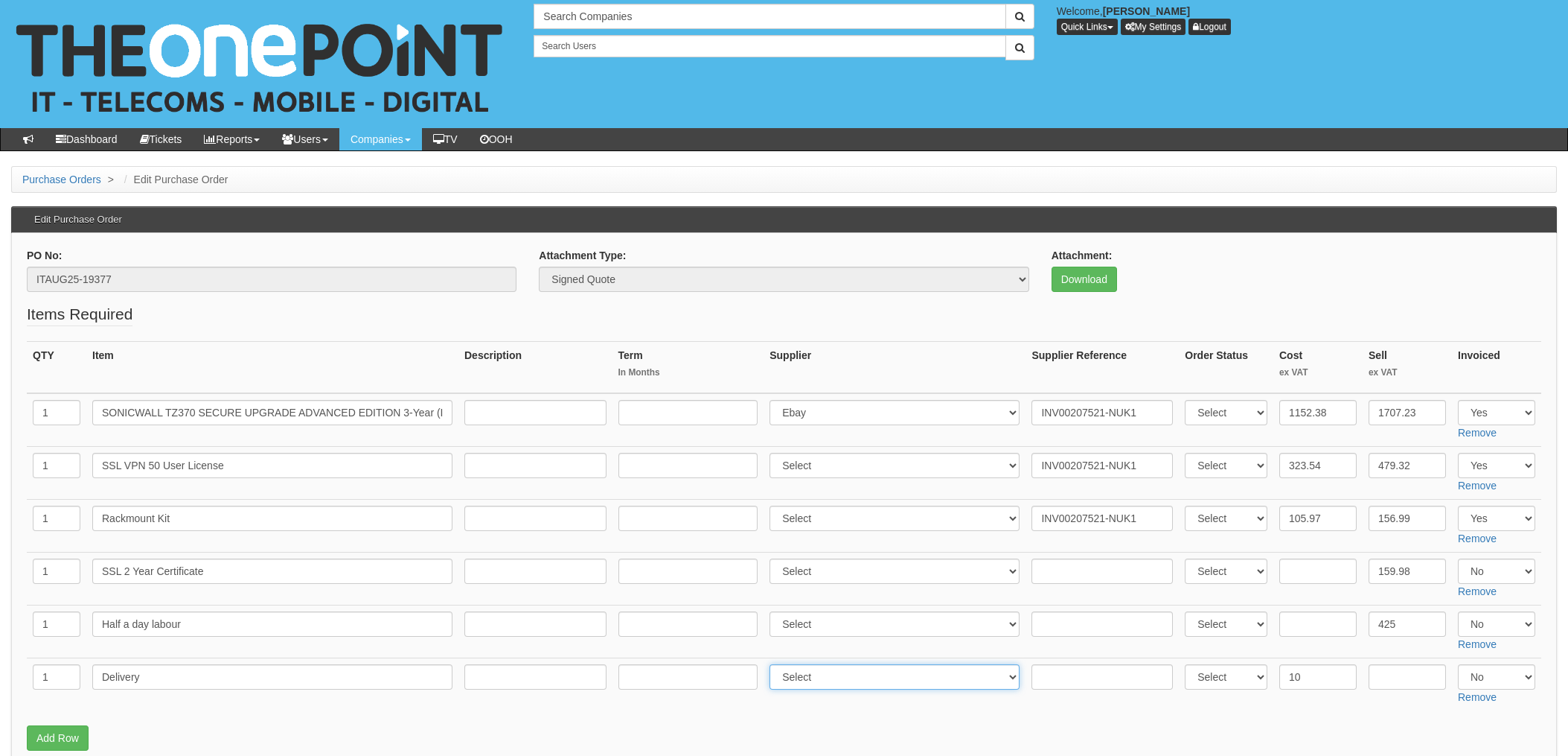
click at [825, 686] on select "Select 123 [DOMAIN_NAME] 1Password 3 4Gon [PERSON_NAME] Electric Ltd Abzorb Acc…" at bounding box center [894, 676] width 250 height 25
select select "349"
click at [774, 664] on select "Select 123 [DOMAIN_NAME] 1Password 3 4Gon [PERSON_NAME] Electric Ltd Abzorb Acc…" at bounding box center [894, 676] width 250 height 25
click at [844, 412] on select "Select 123 REG.co.uk 1Password 3 4Gon AA Jones Electric Ltd Abzorb Access Group…" at bounding box center [894, 412] width 250 height 25
select select "349"
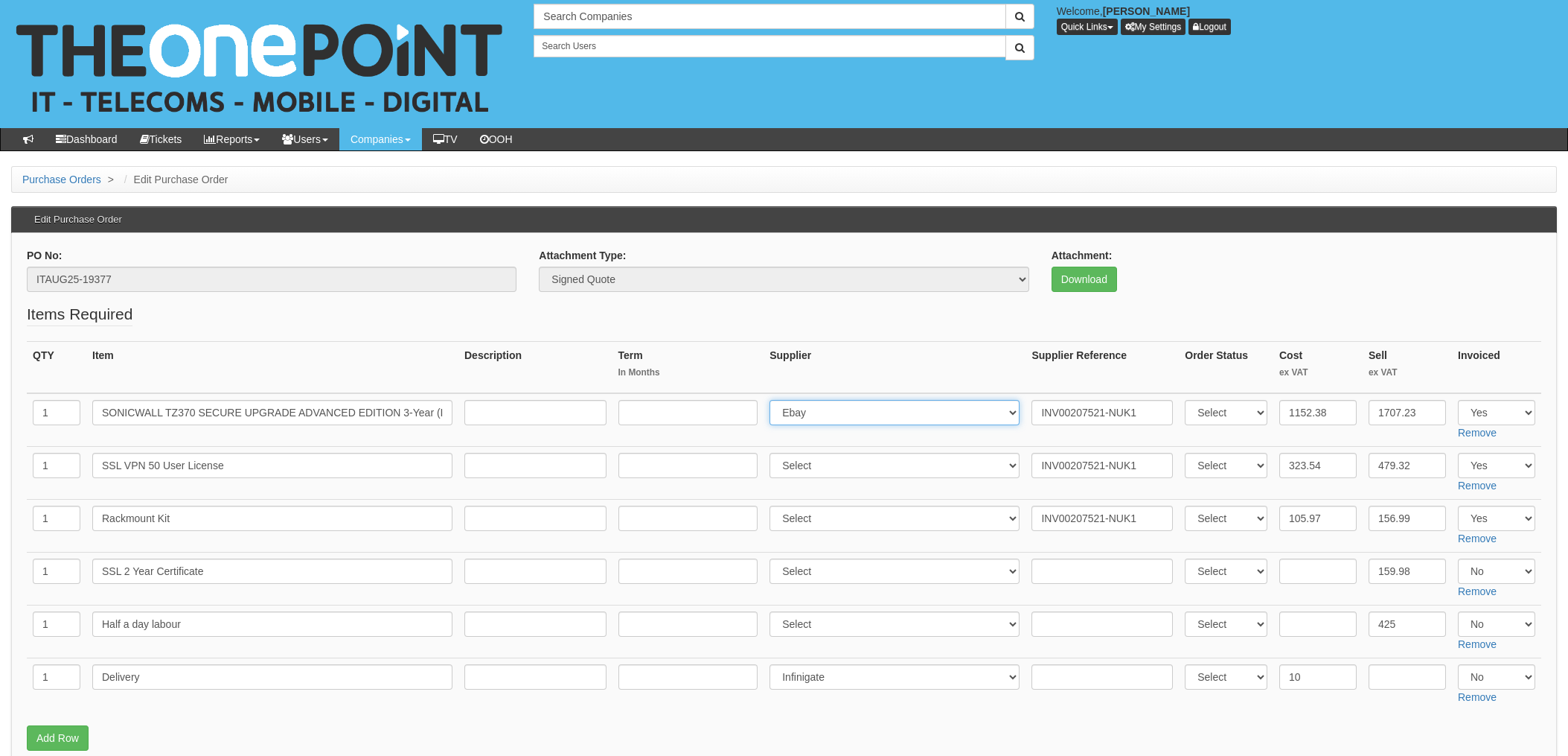
click at [774, 400] on select "Select 123 REG.co.uk 1Password 3 4Gon AA Jones Electric Ltd Abzorb Access Group…" at bounding box center [894, 412] width 250 height 25
click at [803, 473] on select "Select 123 REG.co.uk 1Password 3 4Gon AA Jones Electric Ltd Abzorb Access Group…" at bounding box center [894, 465] width 250 height 25
select select "349"
click at [774, 453] on select "Select 123 REG.co.uk 1Password 3 4Gon AA Jones Electric Ltd Abzorb Access Group…" at bounding box center [894, 465] width 250 height 25
click at [794, 522] on select "Select 123 [DOMAIN_NAME] 1Password 3 4Gon [PERSON_NAME] Electric Ltd Abzorb Acc…" at bounding box center [894, 517] width 250 height 25
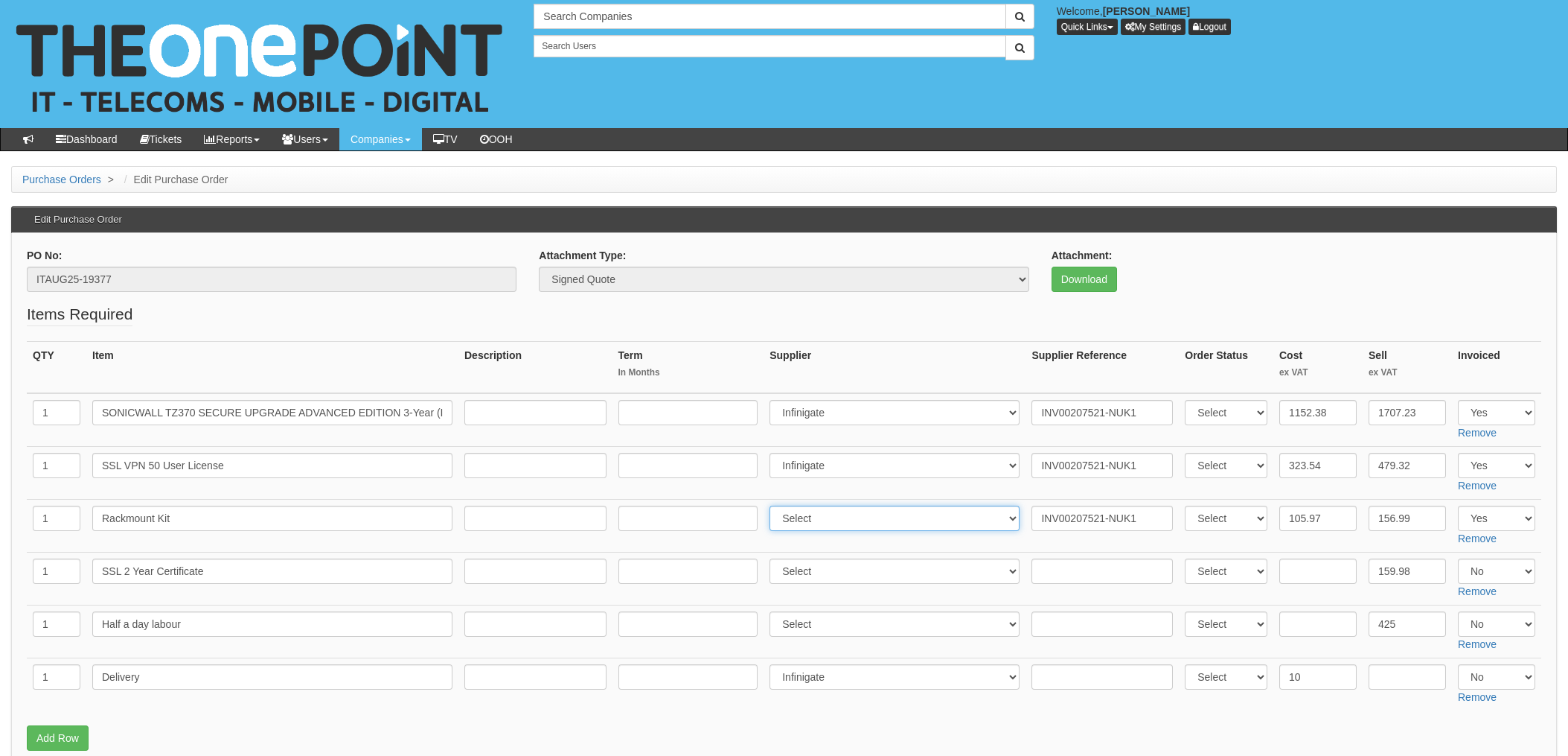
select select "349"
click at [774, 505] on select "Select 123 [DOMAIN_NAME] 1Password 3 4Gon [PERSON_NAME] Electric Ltd Abzorb Acc…" at bounding box center [894, 517] width 250 height 25
click at [1072, 679] on input "text" at bounding box center [1102, 676] width 142 height 25
paste input "INV00207521-NUK1"
type input "INV00207521-NUK1"
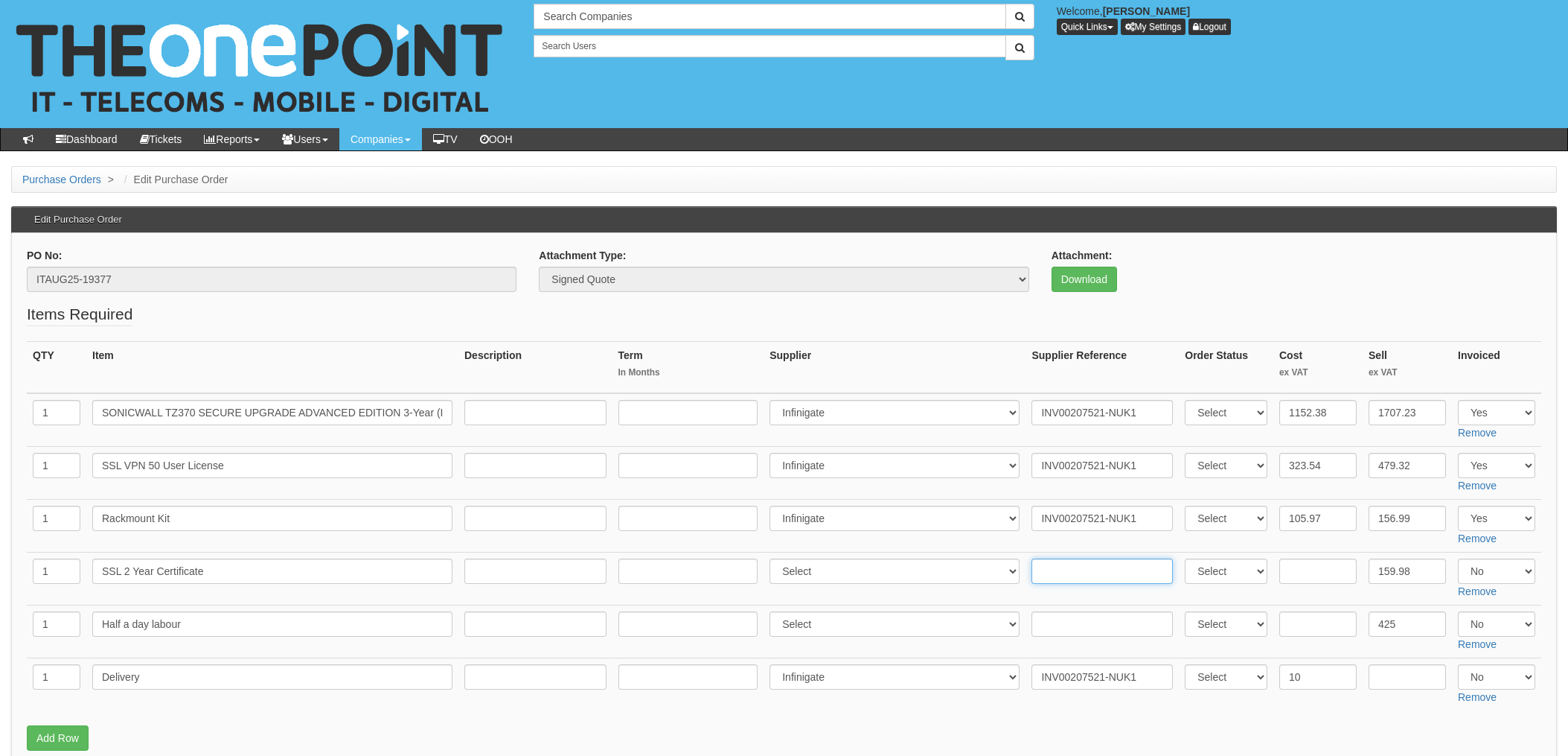
click at [1088, 566] on input "text" at bounding box center [1102, 571] width 142 height 25
click at [915, 366] on th "Supplier" at bounding box center [894, 368] width 262 height 52
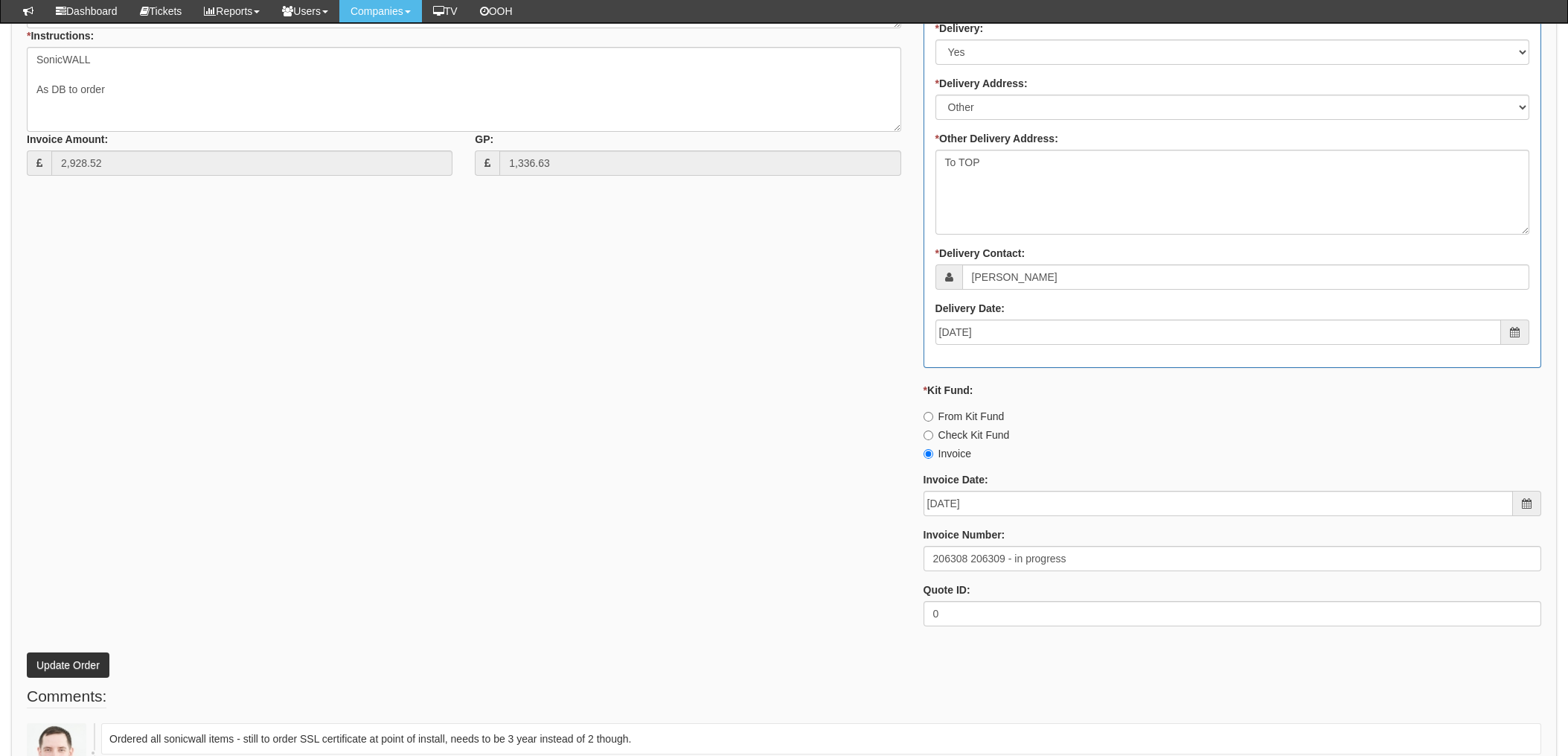
scroll to position [909, 0]
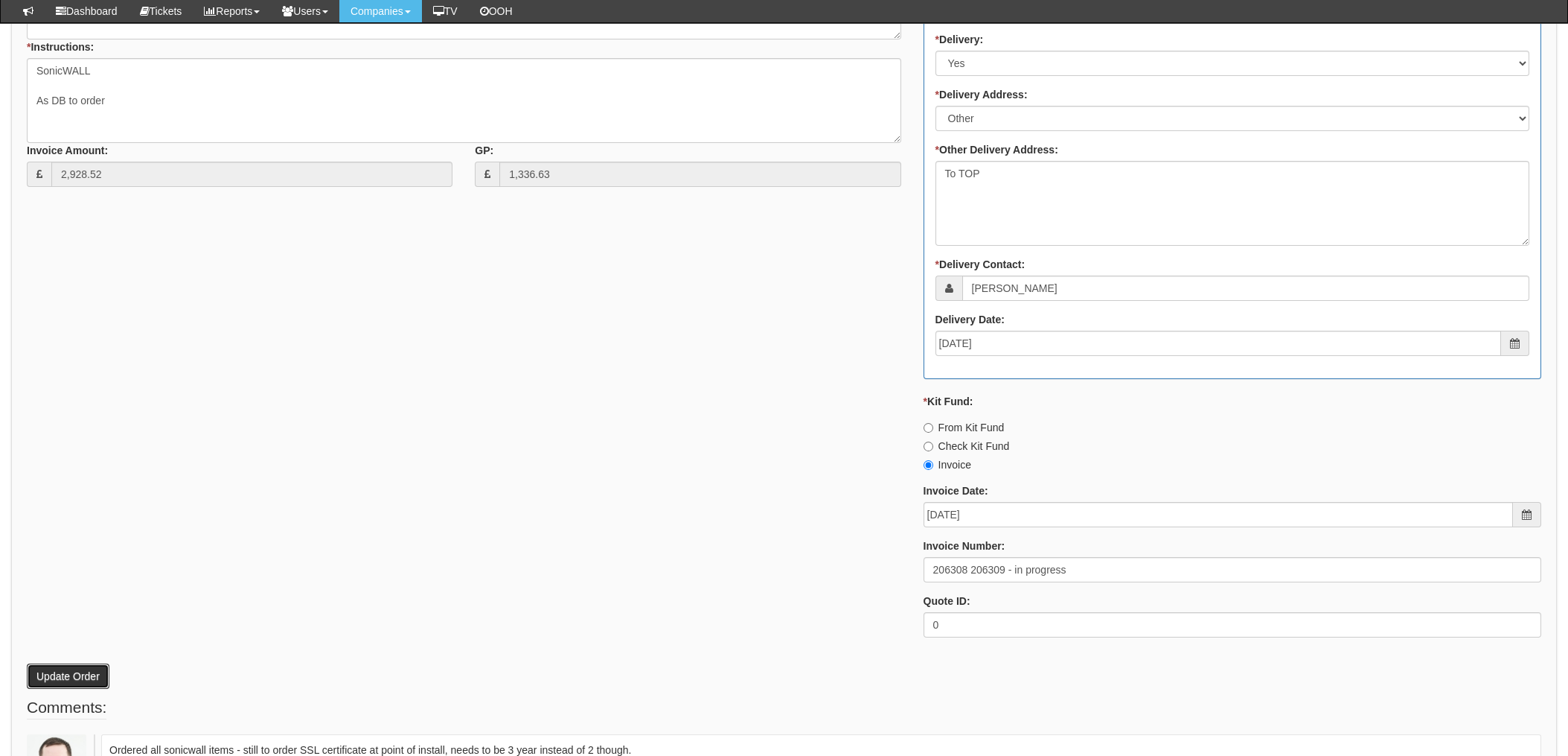
click at [80, 678] on button "Update Order" at bounding box center [68, 675] width 83 height 25
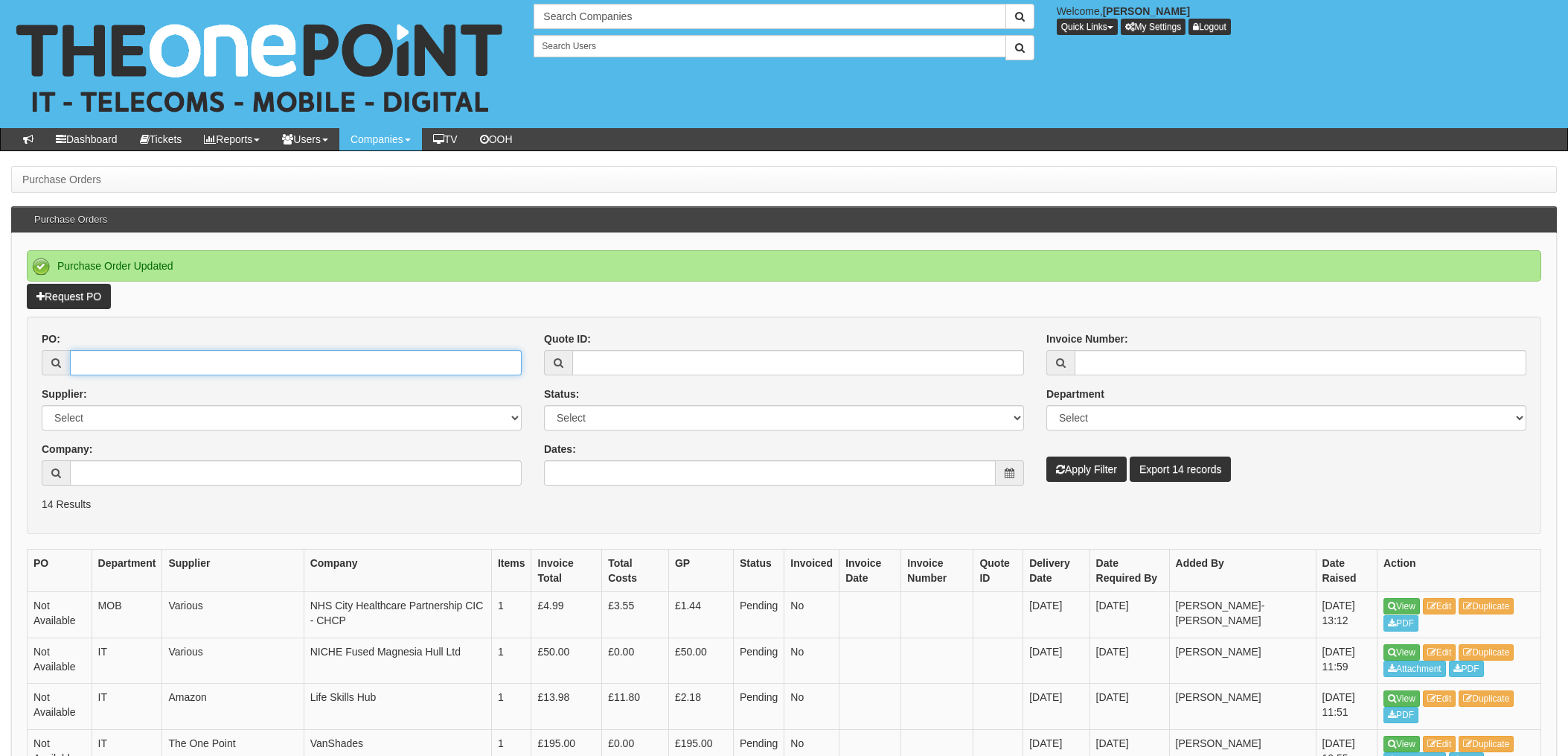
click at [156, 376] on input "PO:" at bounding box center [296, 362] width 452 height 25
type input "18276"
click at [1047, 456] on button "Apply Filter" at bounding box center [1087, 468] width 81 height 25
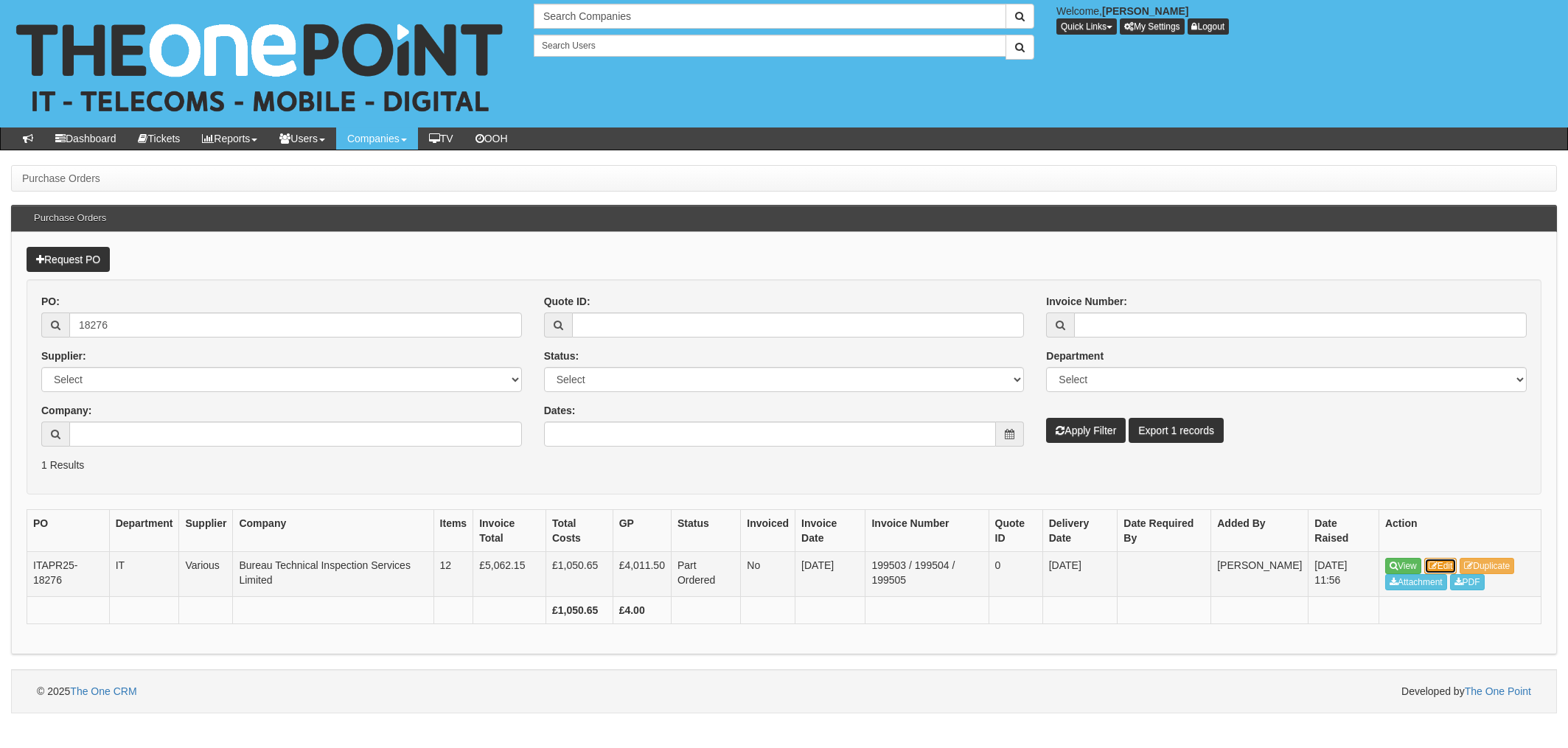
click at [1440, 565] on link "Edit" at bounding box center [1441, 565] width 34 height 16
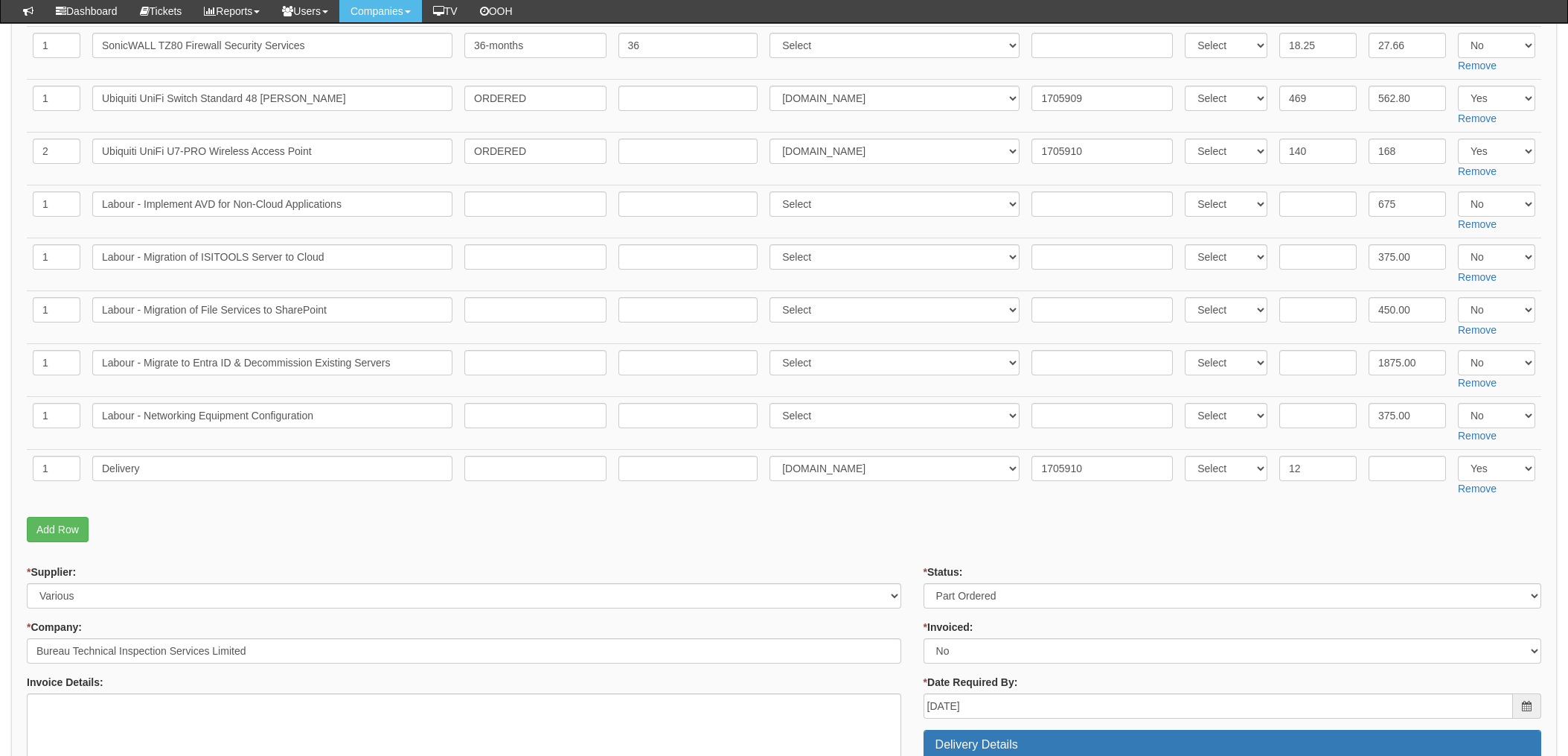
scroll to position [289, 0]
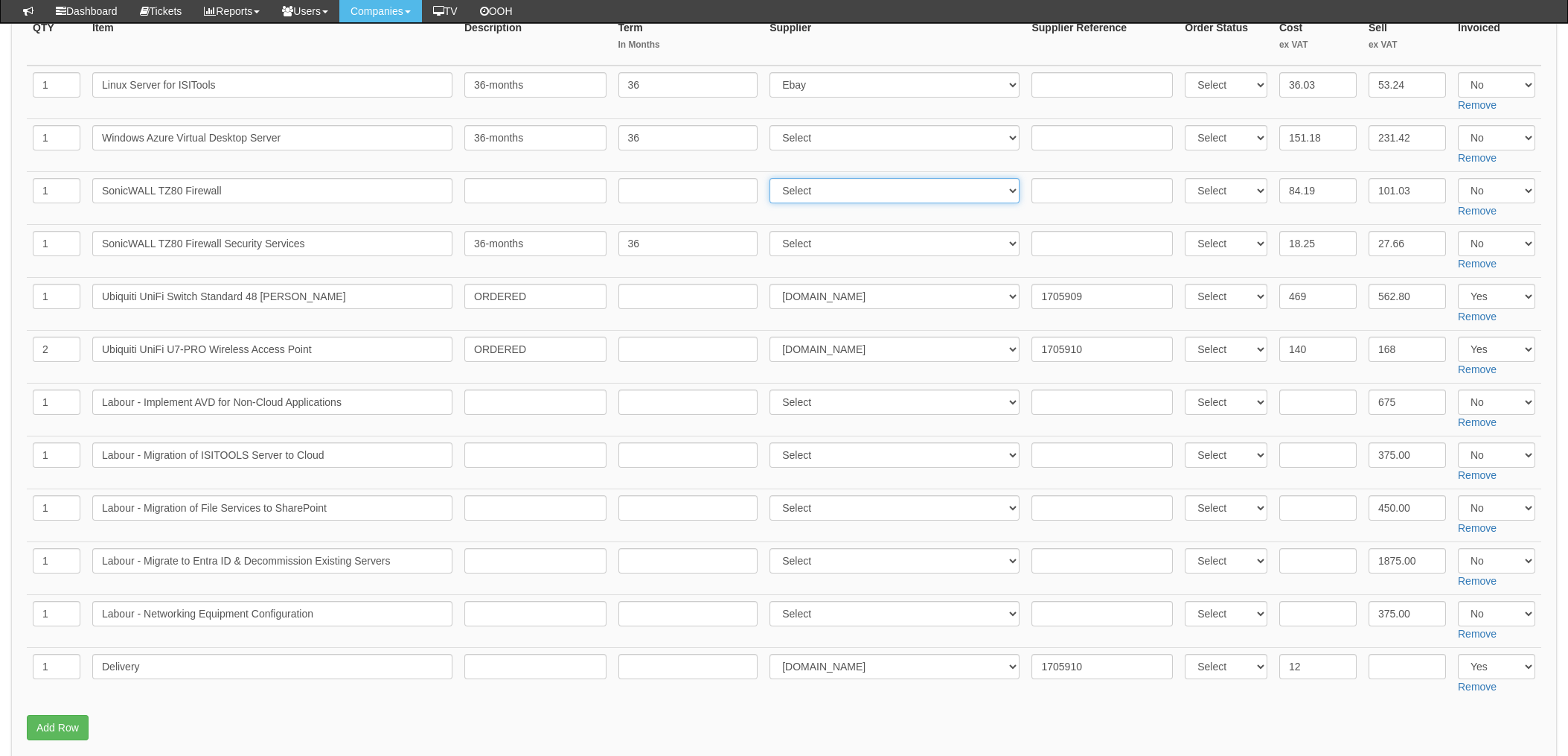
click at [844, 197] on select "Select 123 REG.co.uk 1Password 3 4Gon AA Jones Electric Ltd Abzorb Access Group…" at bounding box center [894, 190] width 250 height 25
select select "349"
click at [774, 178] on select "Select 123 REG.co.uk 1Password 3 4Gon AA Jones Electric Ltd Abzorb Access Group…" at bounding box center [894, 190] width 250 height 25
click at [1047, 191] on input "text" at bounding box center [1102, 190] width 142 height 25
paste input "INV00208137-NUK1"
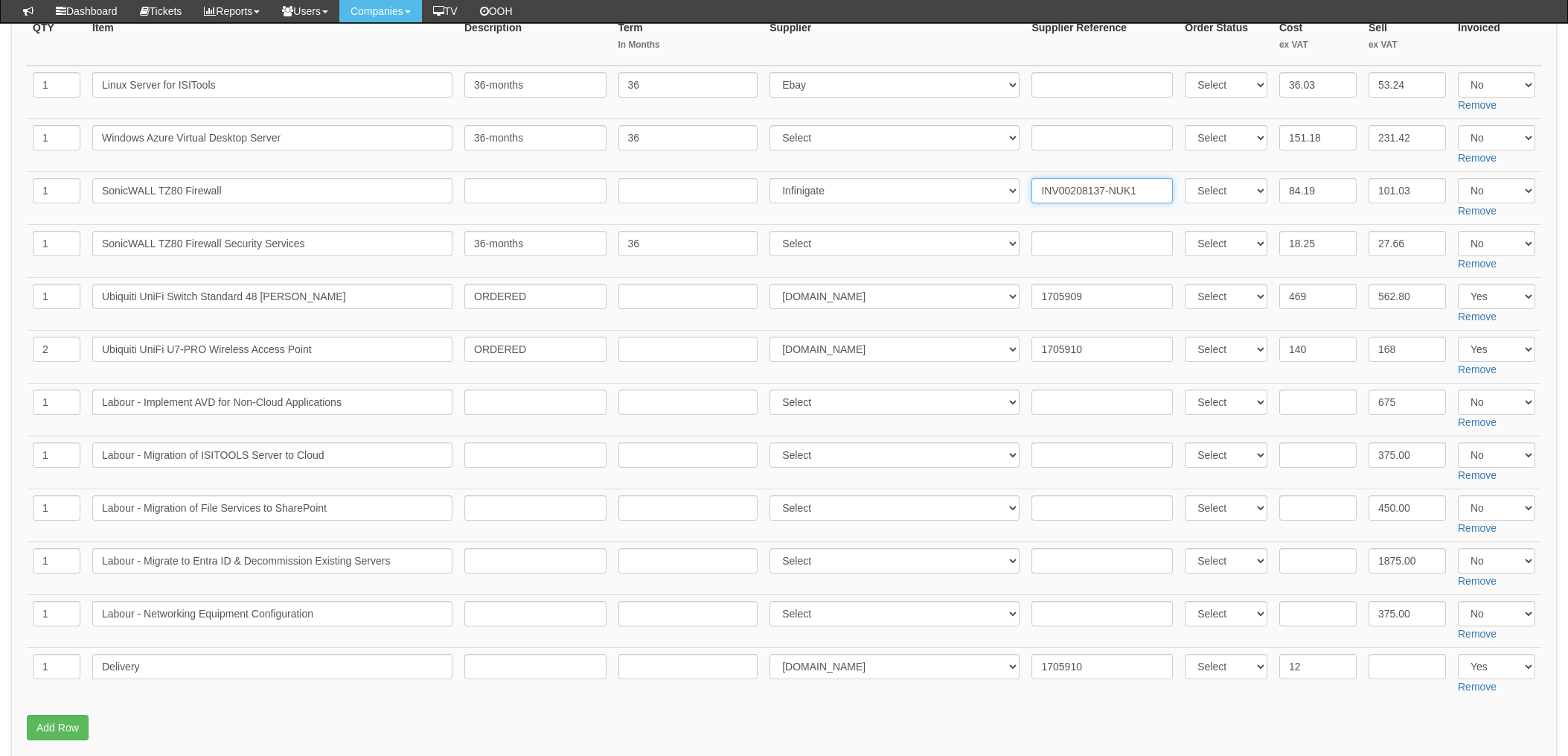
type input "INV00208137-NUK1"
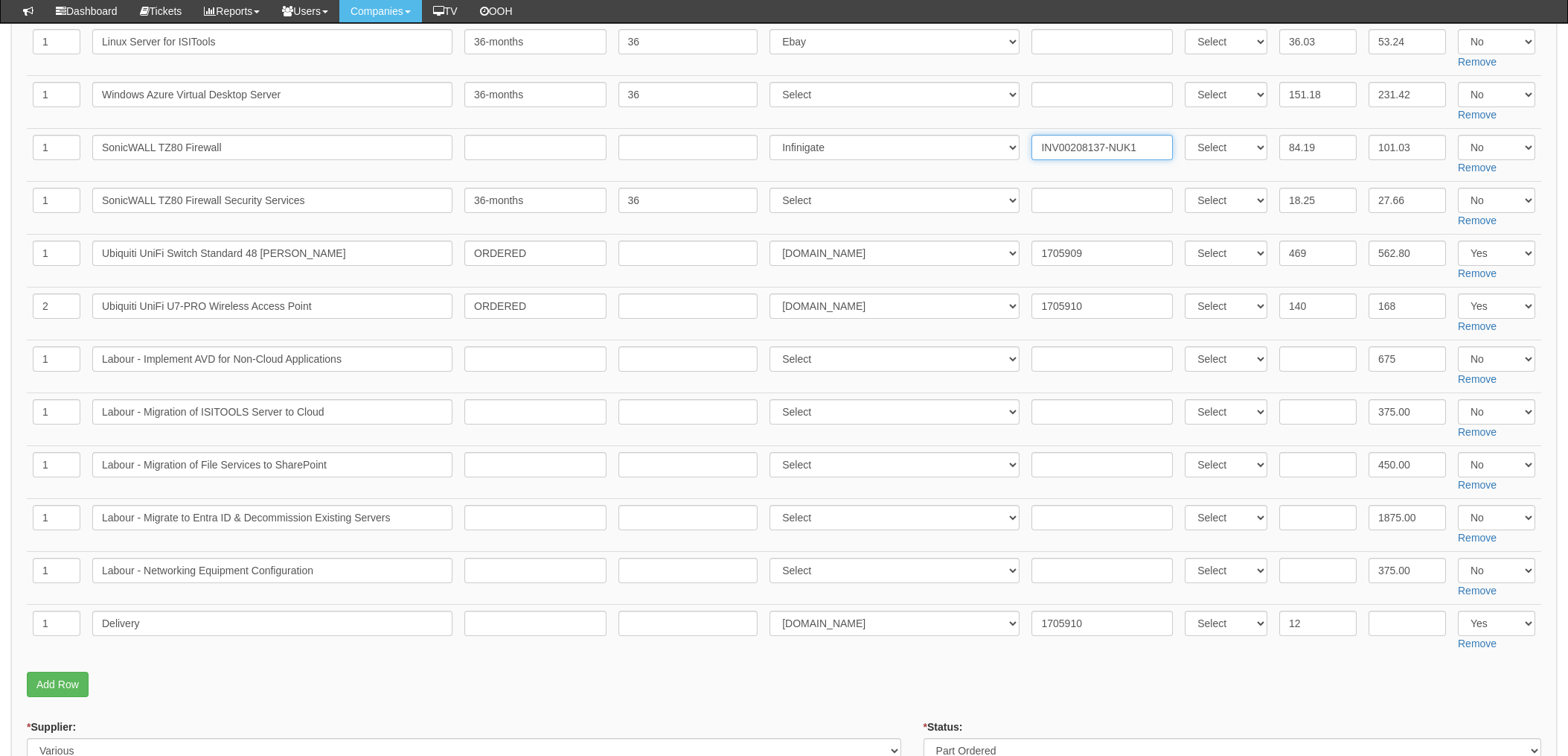
scroll to position [297, 0]
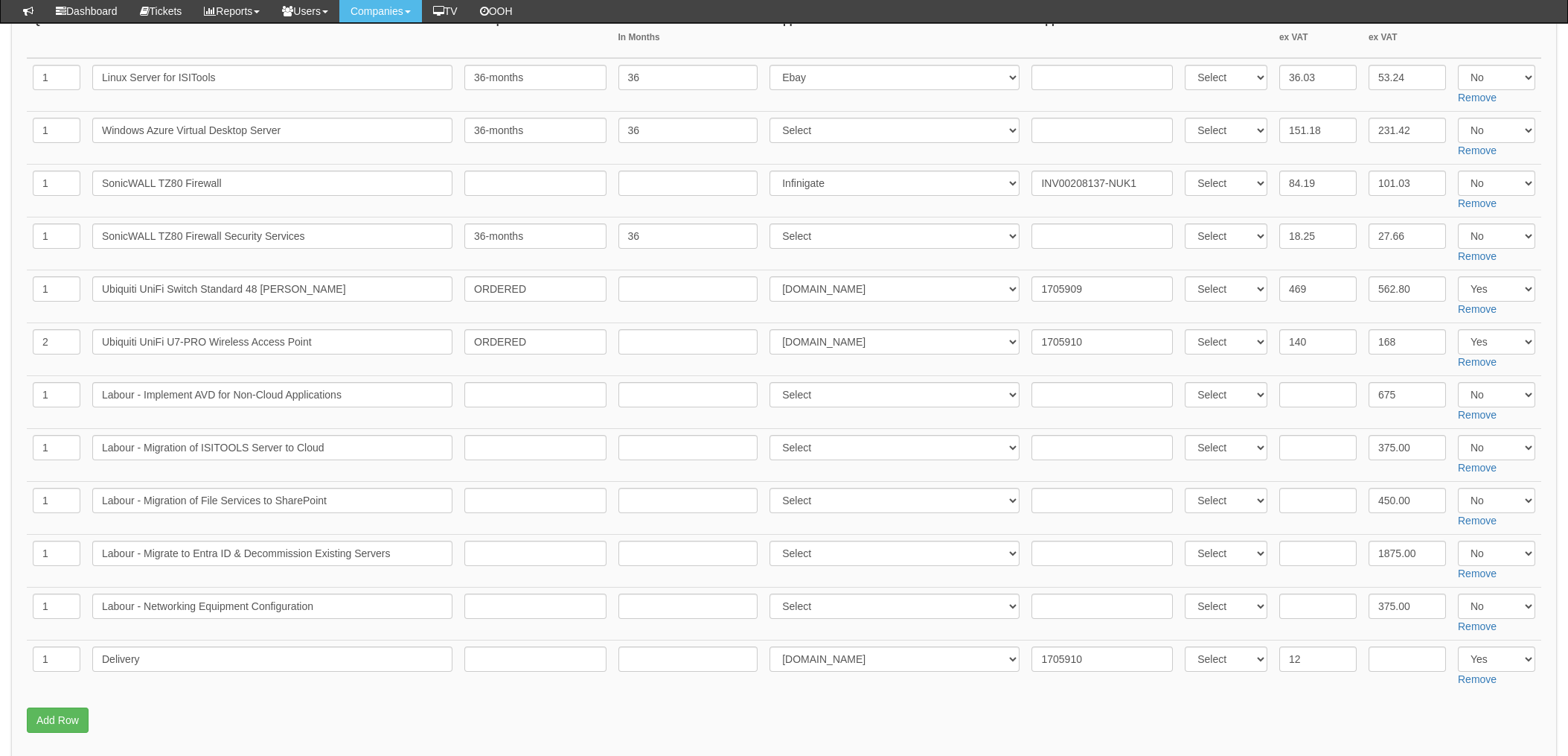
click at [758, 164] on td at bounding box center [688, 191] width 151 height 53
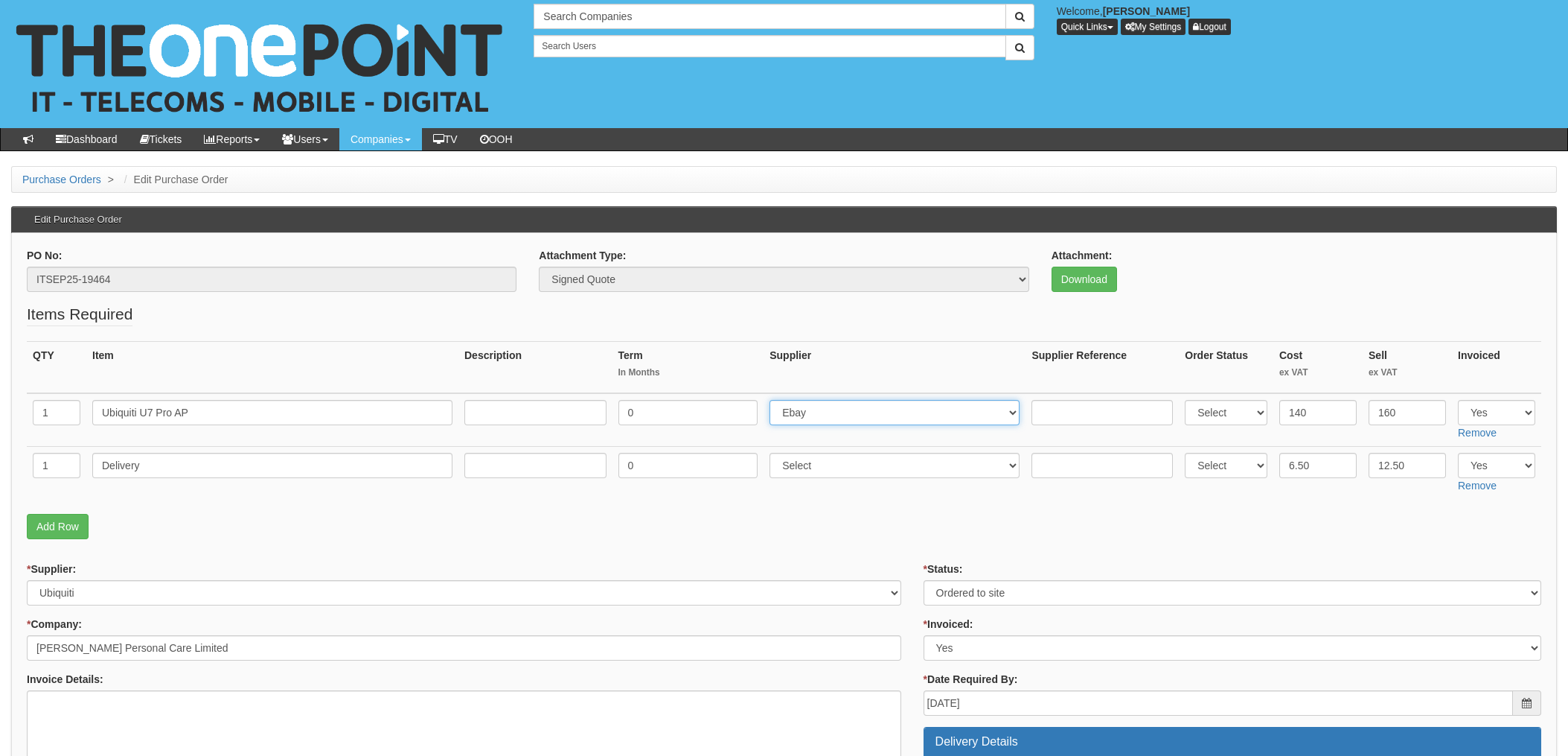
click at [830, 421] on select "Select 123 REG.co.uk 1Password 3 4Gon AA Jones Electric Ltd Abzorb Access Group…" at bounding box center [894, 412] width 250 height 25
select select "350"
click at [774, 400] on select "Select 123 REG.co.uk 1Password 3 4Gon AA Jones Electric Ltd Abzorb Access Group…" at bounding box center [894, 412] width 250 height 25
click at [814, 469] on select "Select 123 REG.co.uk 1Password 3 4Gon AA Jones Electric Ltd Abzorb Access Group…" at bounding box center [894, 465] width 250 height 25
select select "350"
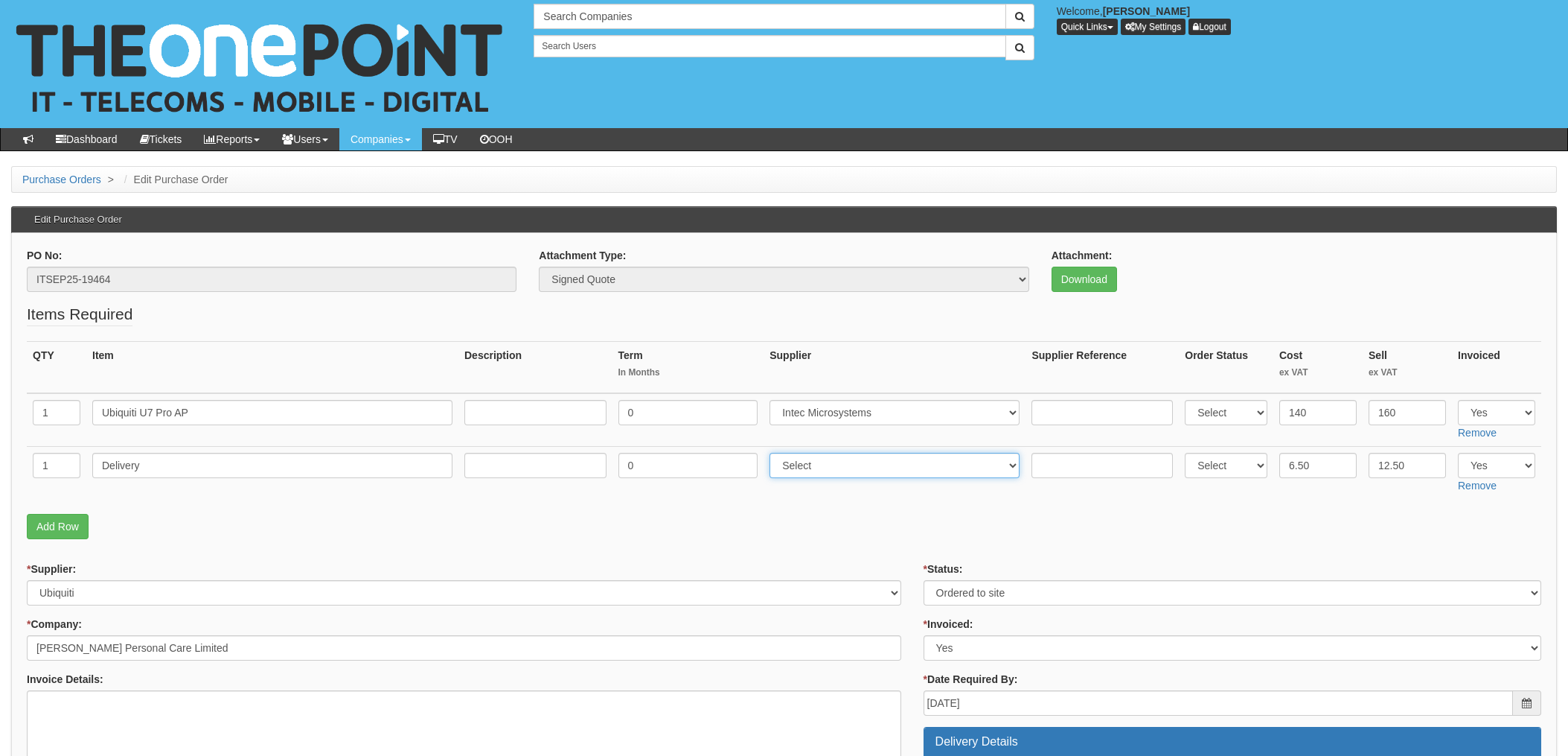
click at [774, 453] on select "Select 123 REG.co.uk 1Password 3 4Gon AA Jones Electric Ltd Abzorb Access Group…" at bounding box center [894, 465] width 250 height 25
click at [1037, 415] on input "text" at bounding box center [1102, 412] width 142 height 25
paste input "710956"
type input "710956"
click at [1064, 467] on input "text" at bounding box center [1102, 465] width 142 height 25
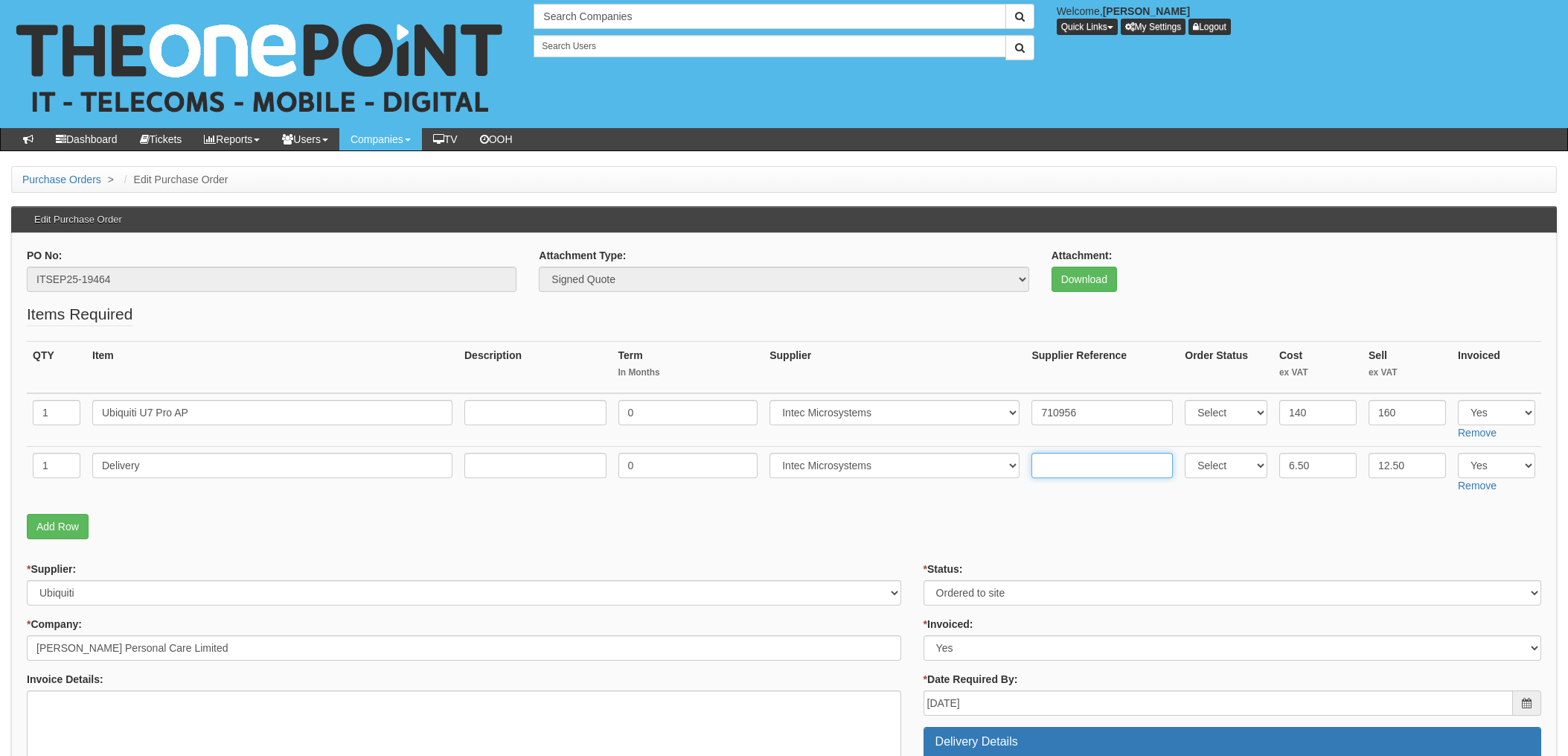
paste input "710956"
type input "710956"
click at [880, 565] on div "* Supplier: Select 123 REG.co.uk 1Password 3 4Gon AA Jones Electric Ltd Abzorb …" at bounding box center [463, 583] width 874 height 44
click at [840, 520] on p "Add Row" at bounding box center [784, 525] width 1515 height 25
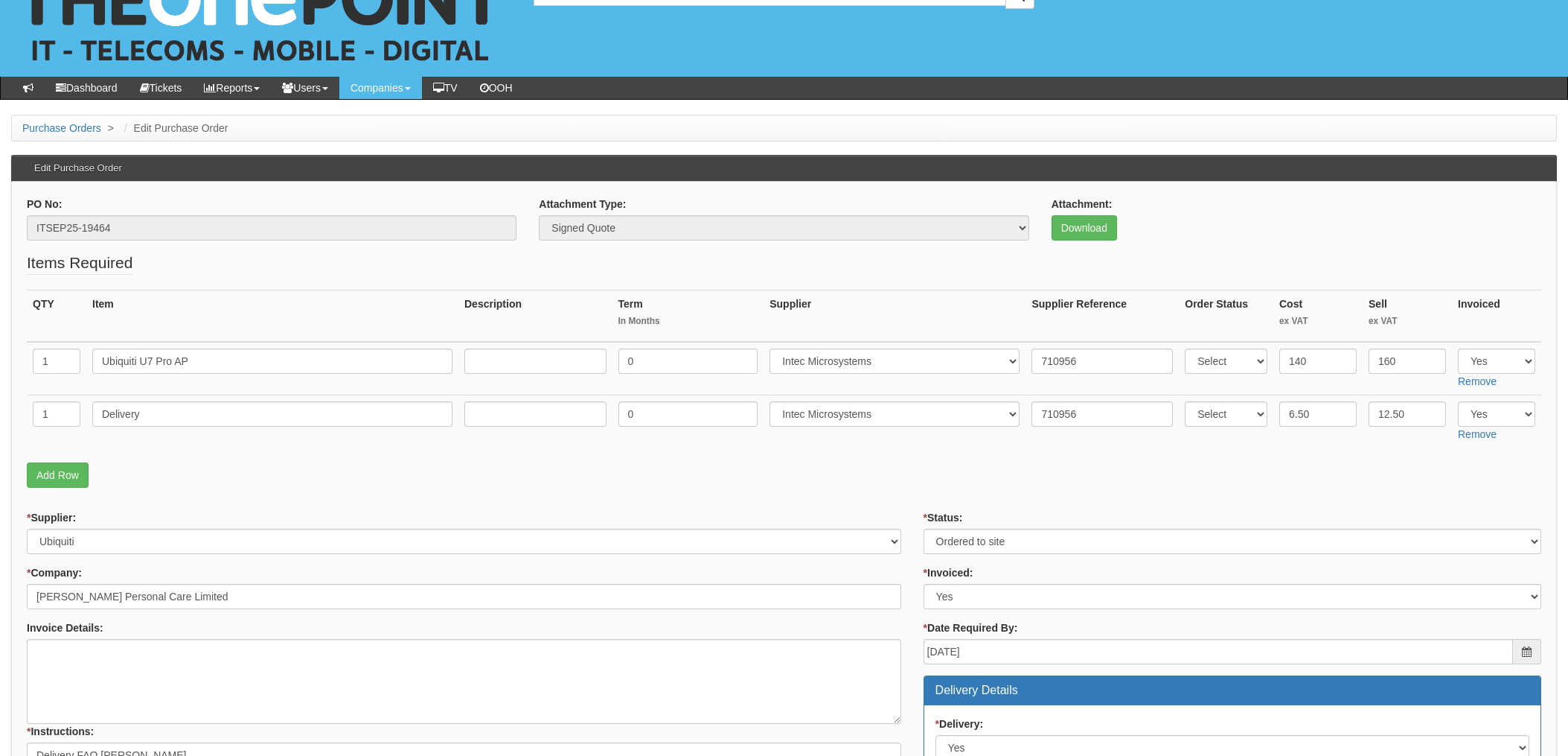
scroll to position [41, 0]
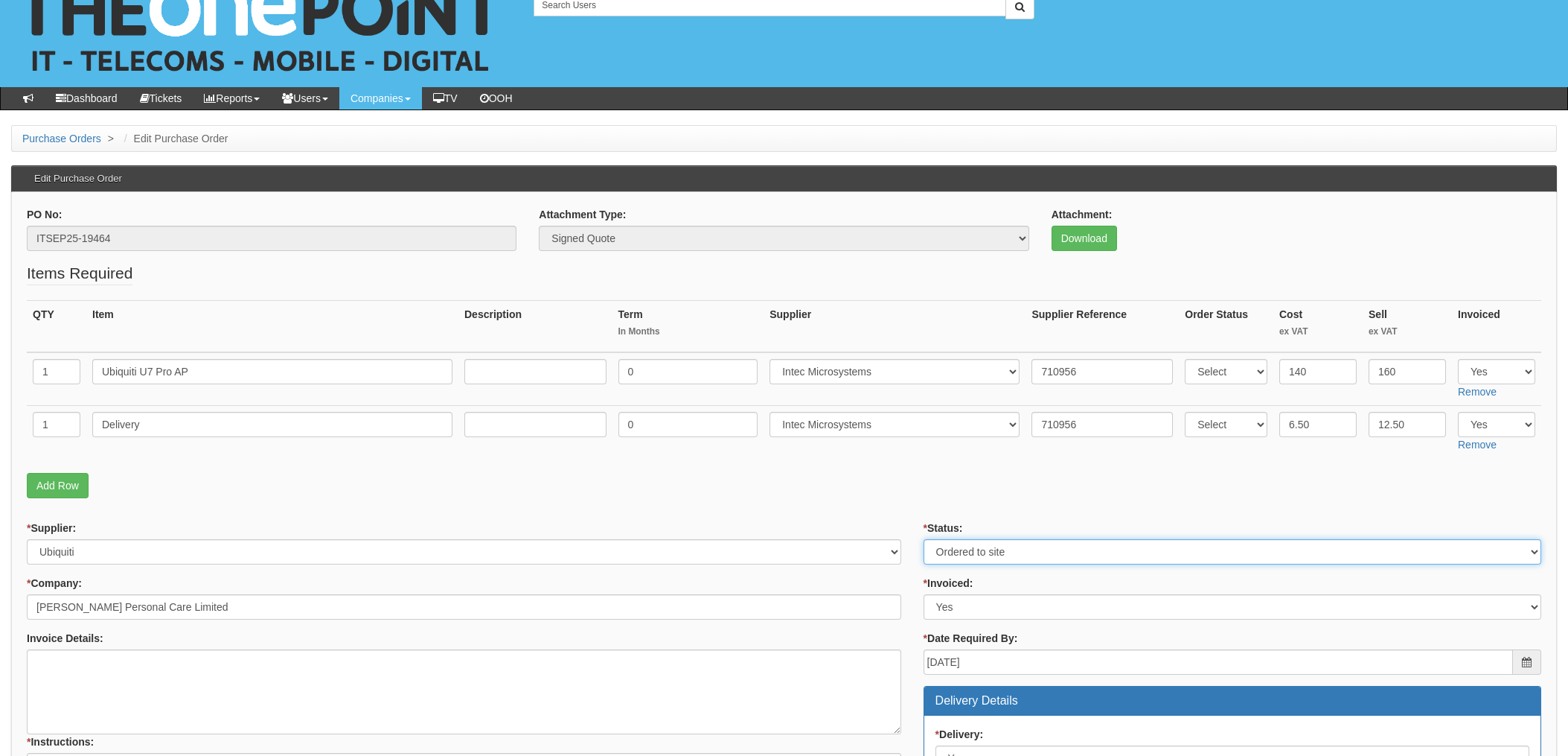
click at [1018, 551] on select "Select Approved Completed Delivered Invoiced Ordered Ordered to site Part Order…" at bounding box center [1232, 551] width 618 height 25
select select "4"
click at [923, 539] on select "Select Approved Completed Delivered Invoiced Ordered Ordered to site Part Order…" at bounding box center [1232, 551] width 618 height 25
click at [891, 454] on td "Select 123 REG.co.uk 1Password 3 4Gon AA Jones Electric Ltd Abzorb Access Group…" at bounding box center [894, 432] width 262 height 53
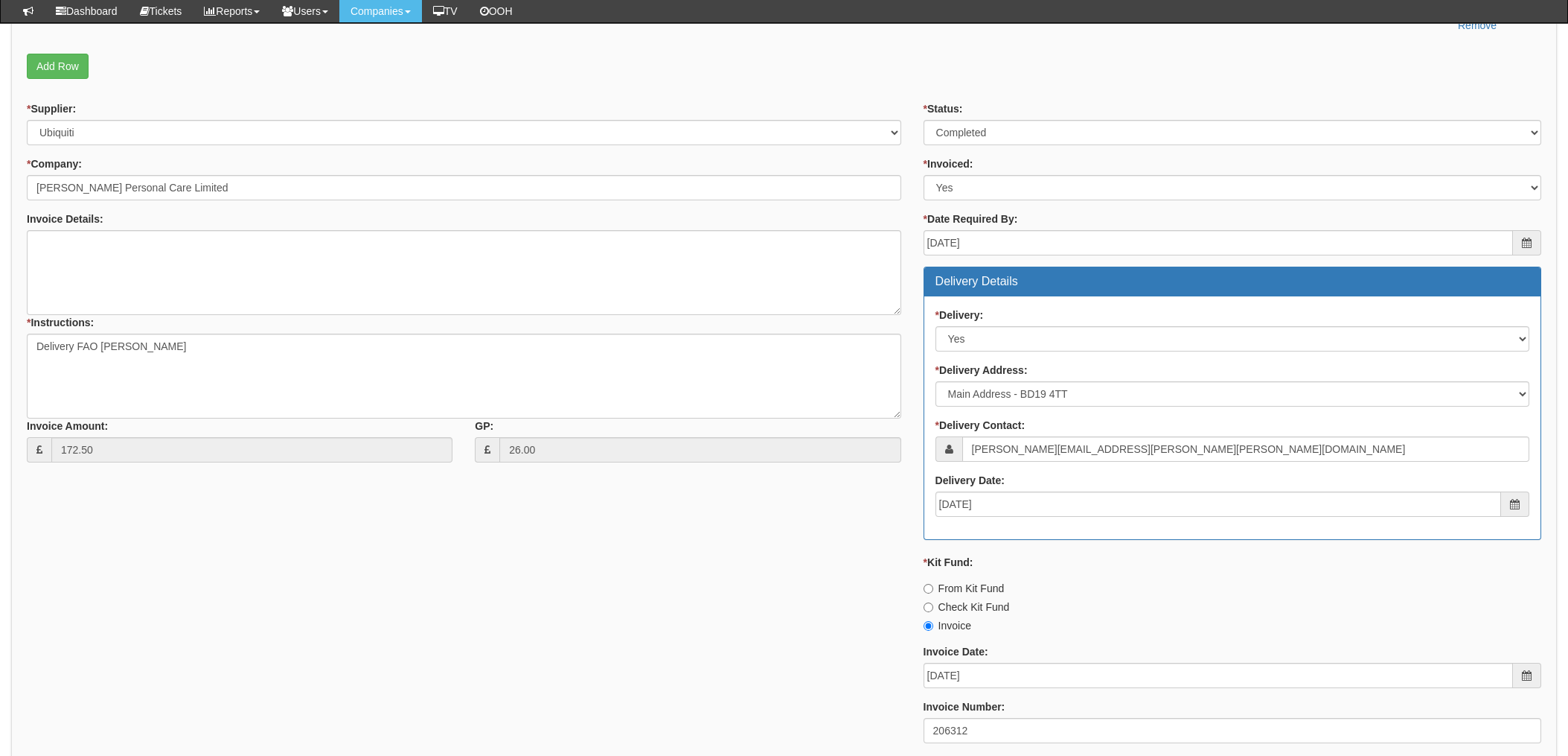
scroll to position [637, 0]
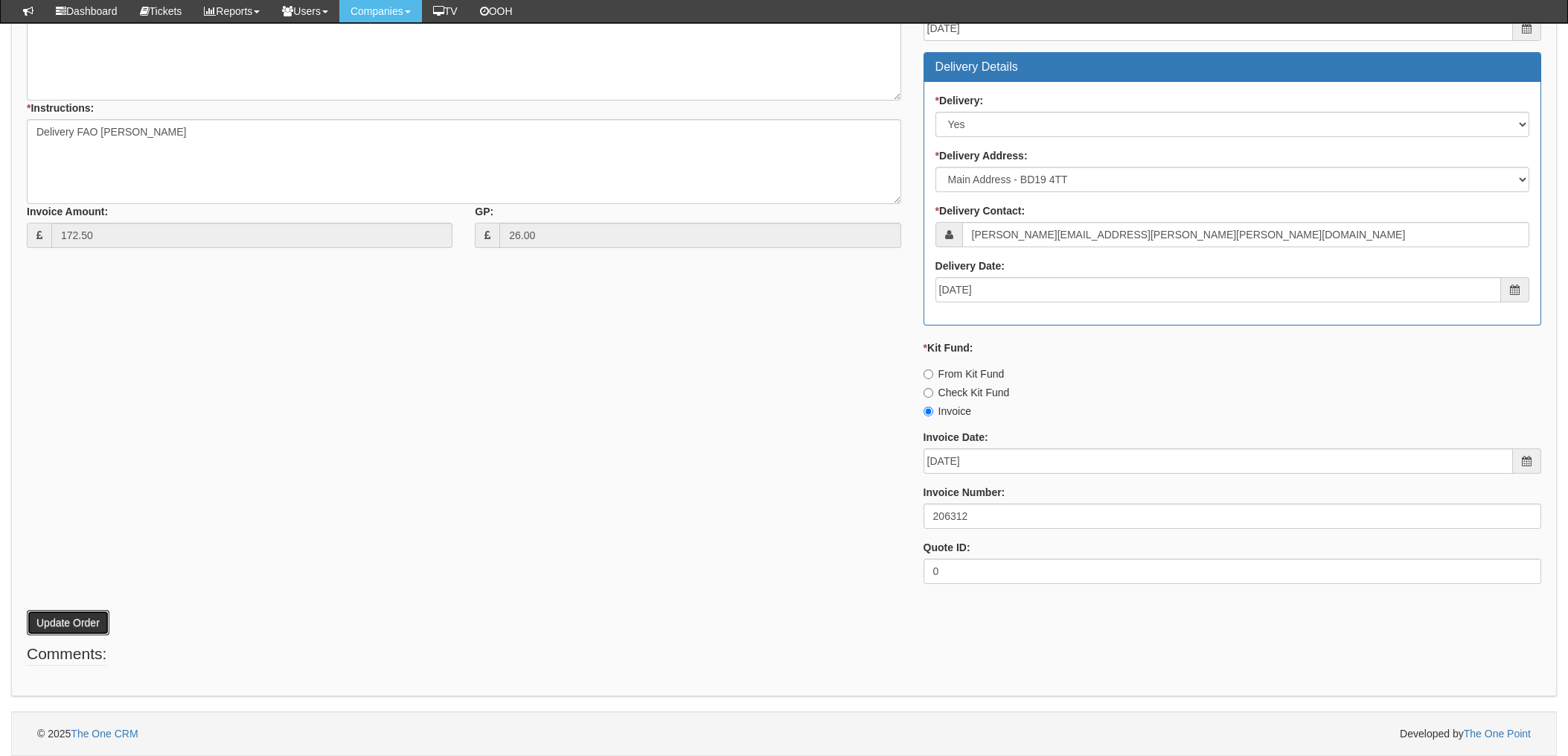
click at [68, 621] on button "Update Order" at bounding box center [68, 622] width 83 height 25
